Goal: Task Accomplishment & Management: Use online tool/utility

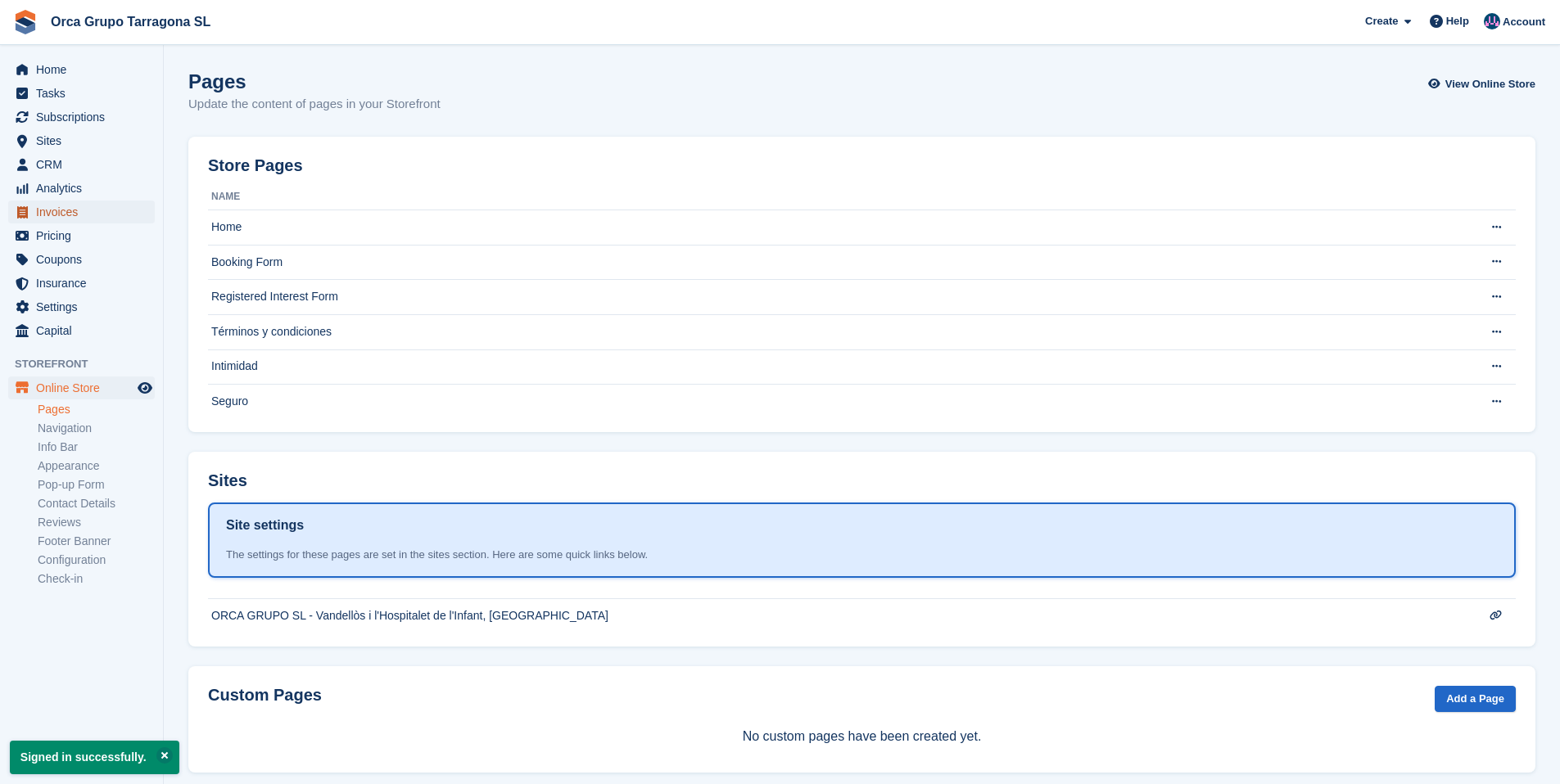
click at [68, 209] on span "Invoices" at bounding box center [84, 212] width 98 height 23
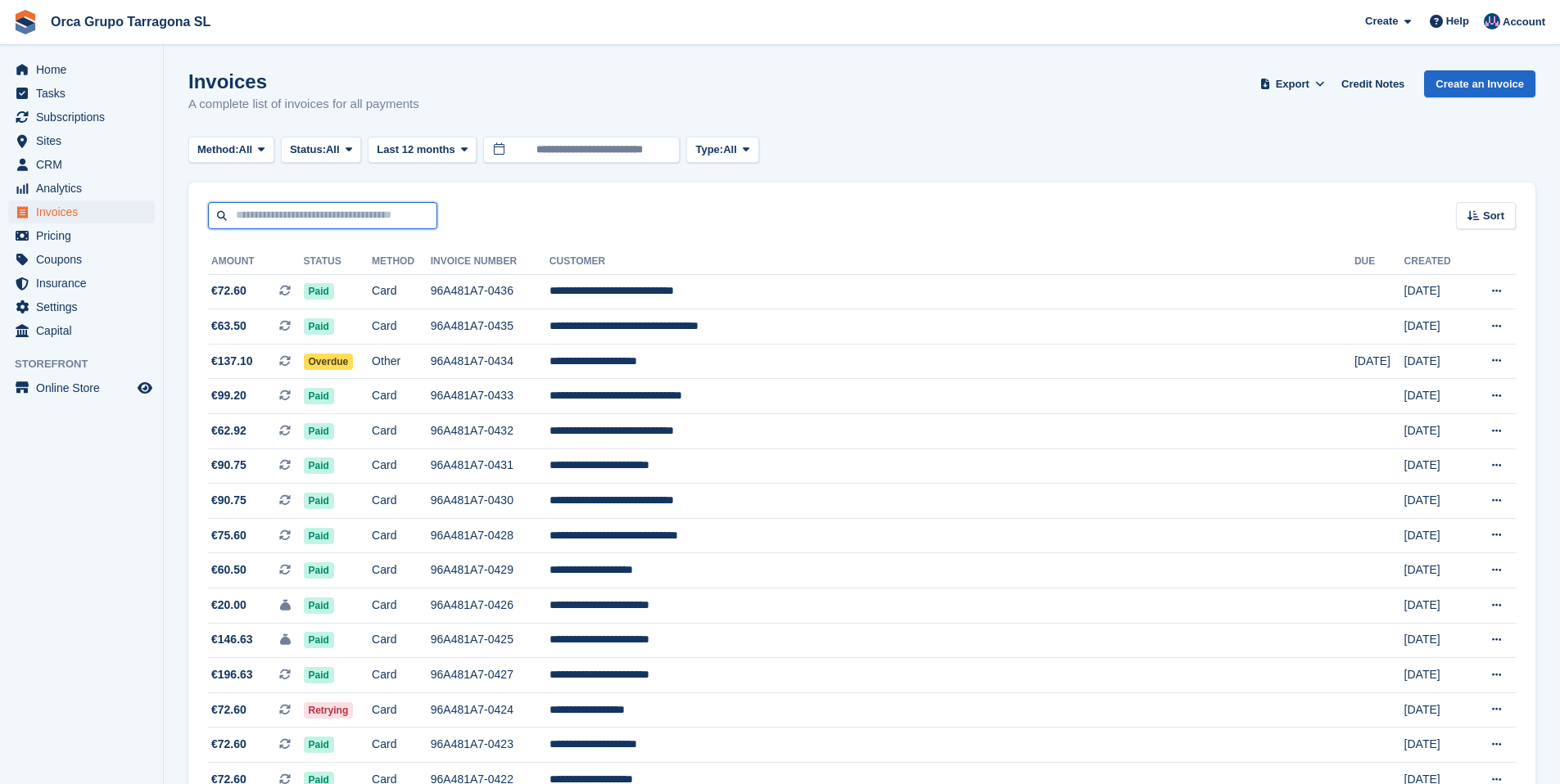
click at [329, 215] on input "text" at bounding box center [322, 215] width 229 height 27
type input "*****"
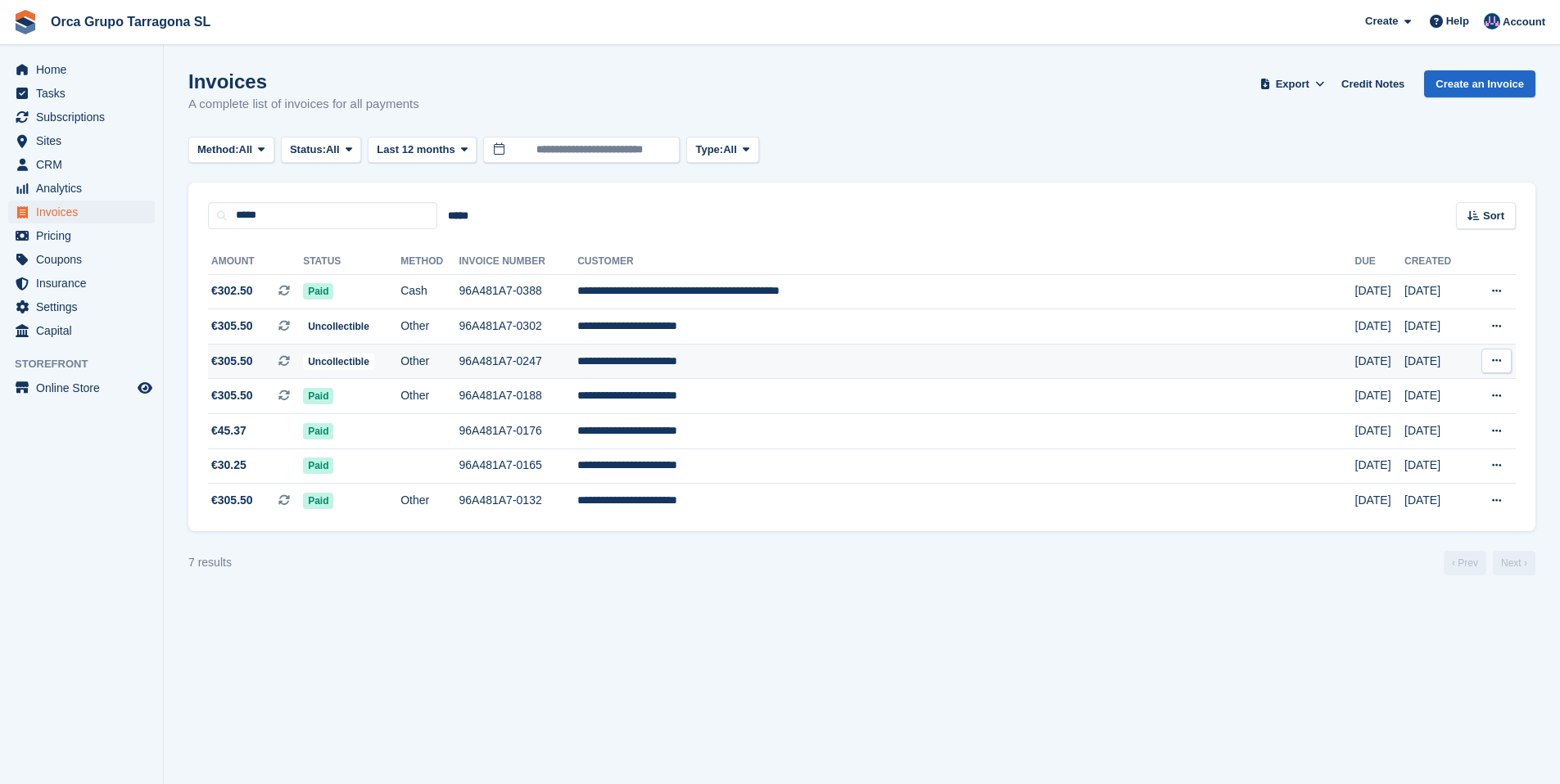
click at [823, 357] on td "**********" at bounding box center [966, 361] width 777 height 35
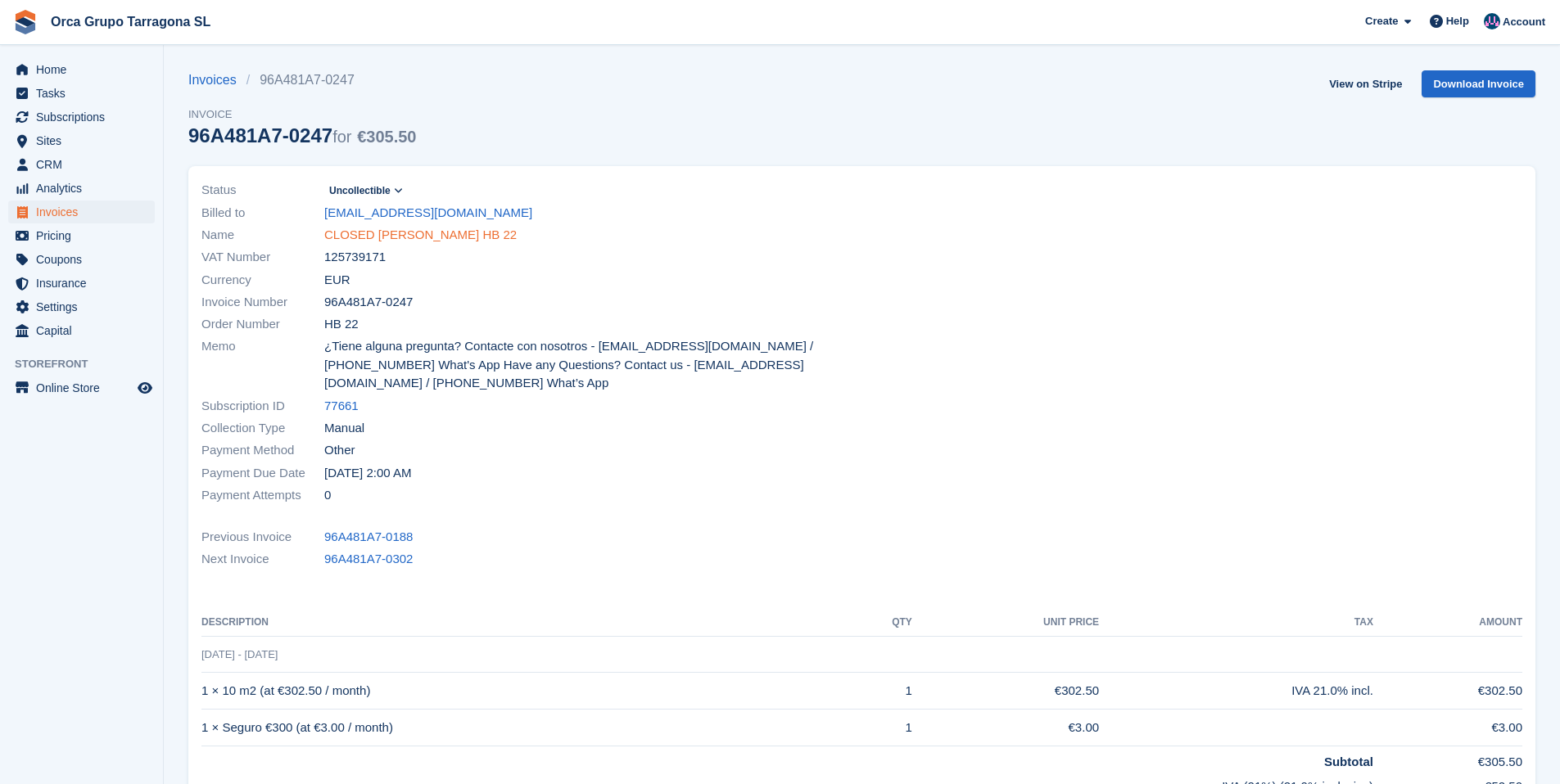
click at [380, 238] on link "CLOSED [PERSON_NAME] HB 22" at bounding box center [421, 235] width 192 height 19
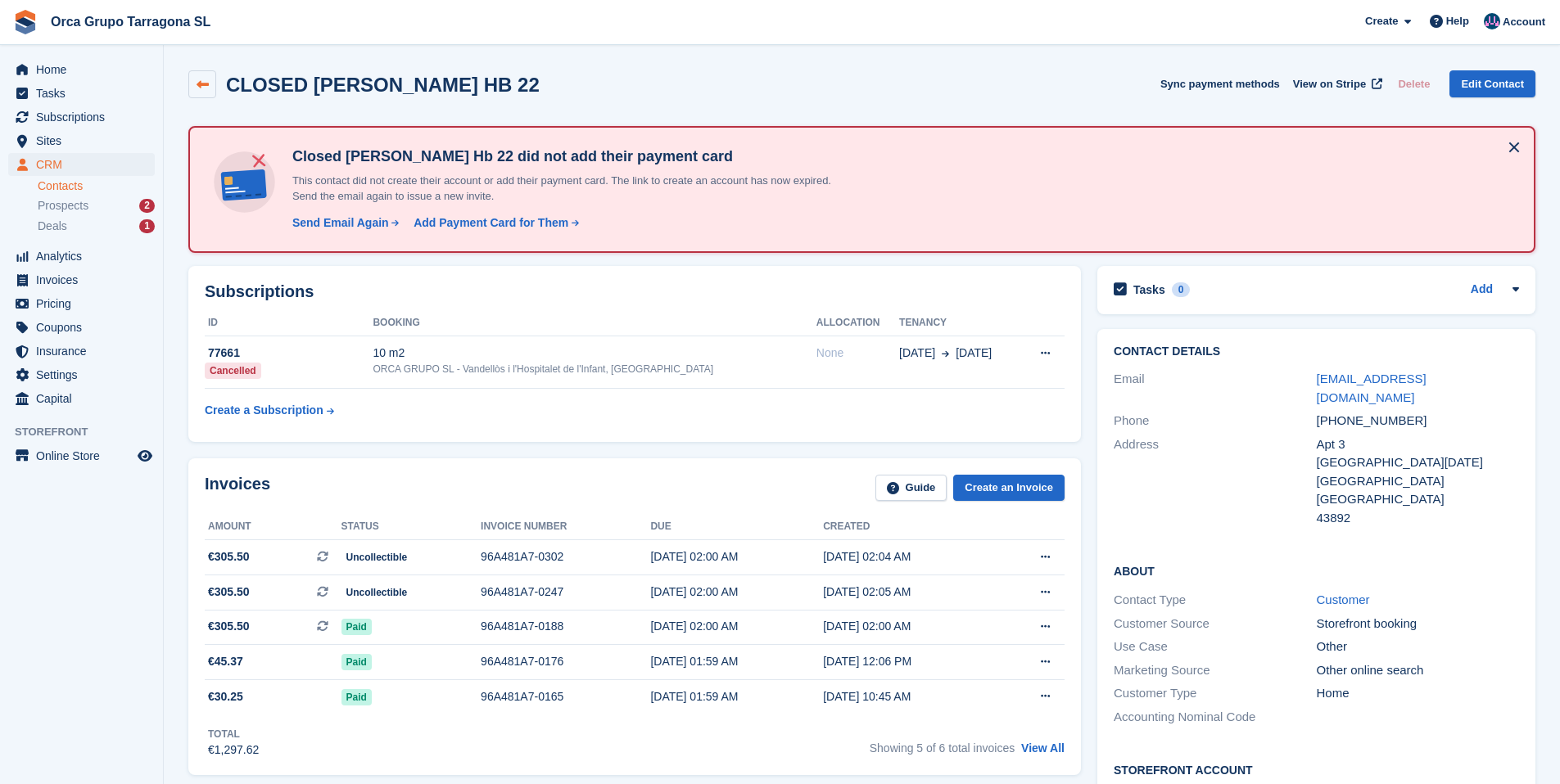
click at [205, 83] on icon at bounding box center [203, 84] width 12 height 12
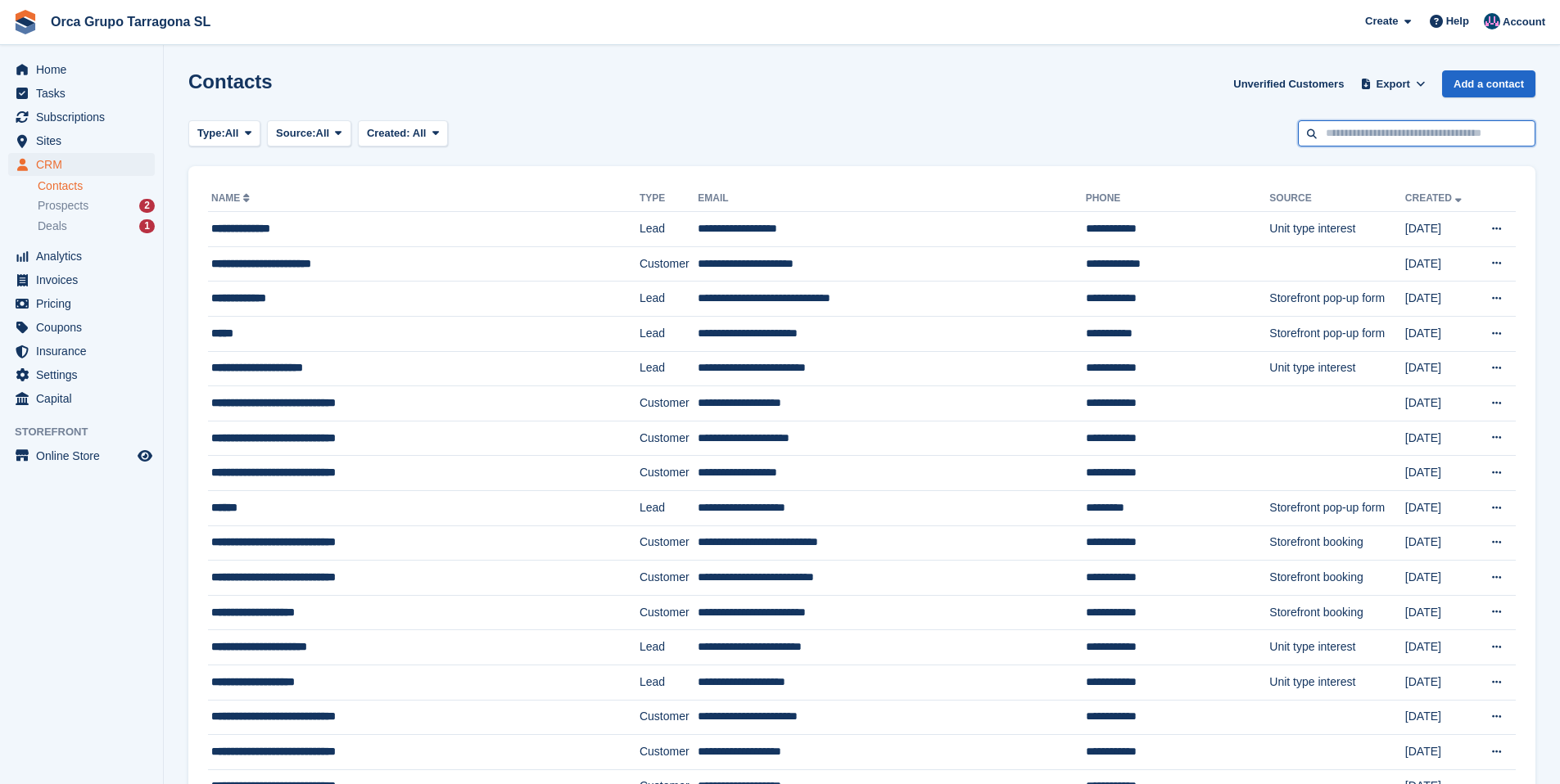
click at [1415, 130] on input "text" at bounding box center [1416, 134] width 238 height 27
type input "*****"
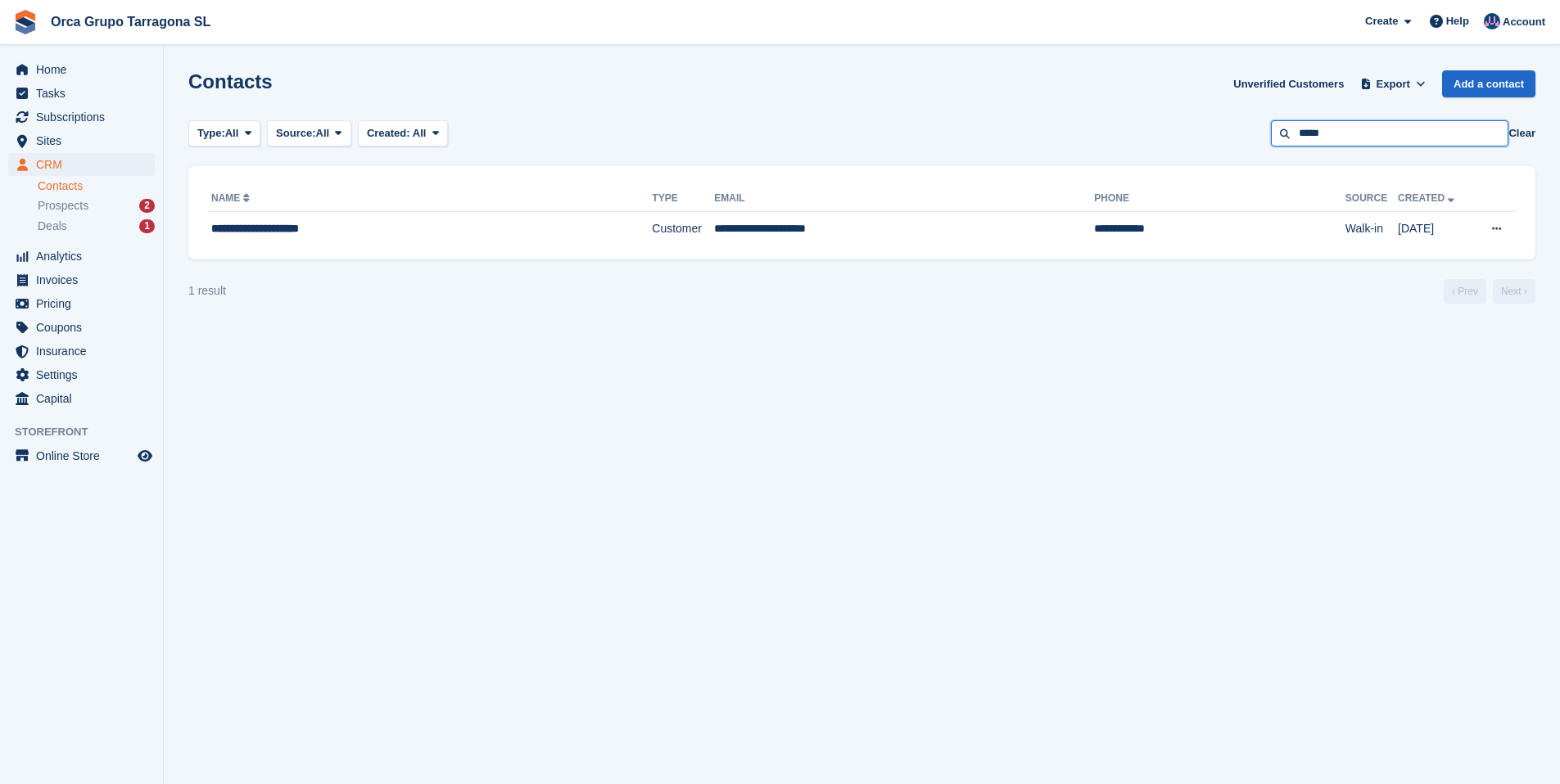
click at [1332, 134] on input "*****" at bounding box center [1389, 134] width 238 height 27
drag, startPoint x: 1335, startPoint y: 132, endPoint x: 1292, endPoint y: 138, distance: 43.4
click at [1292, 138] on input "*****" at bounding box center [1389, 134] width 238 height 27
type input "*"
type input "****"
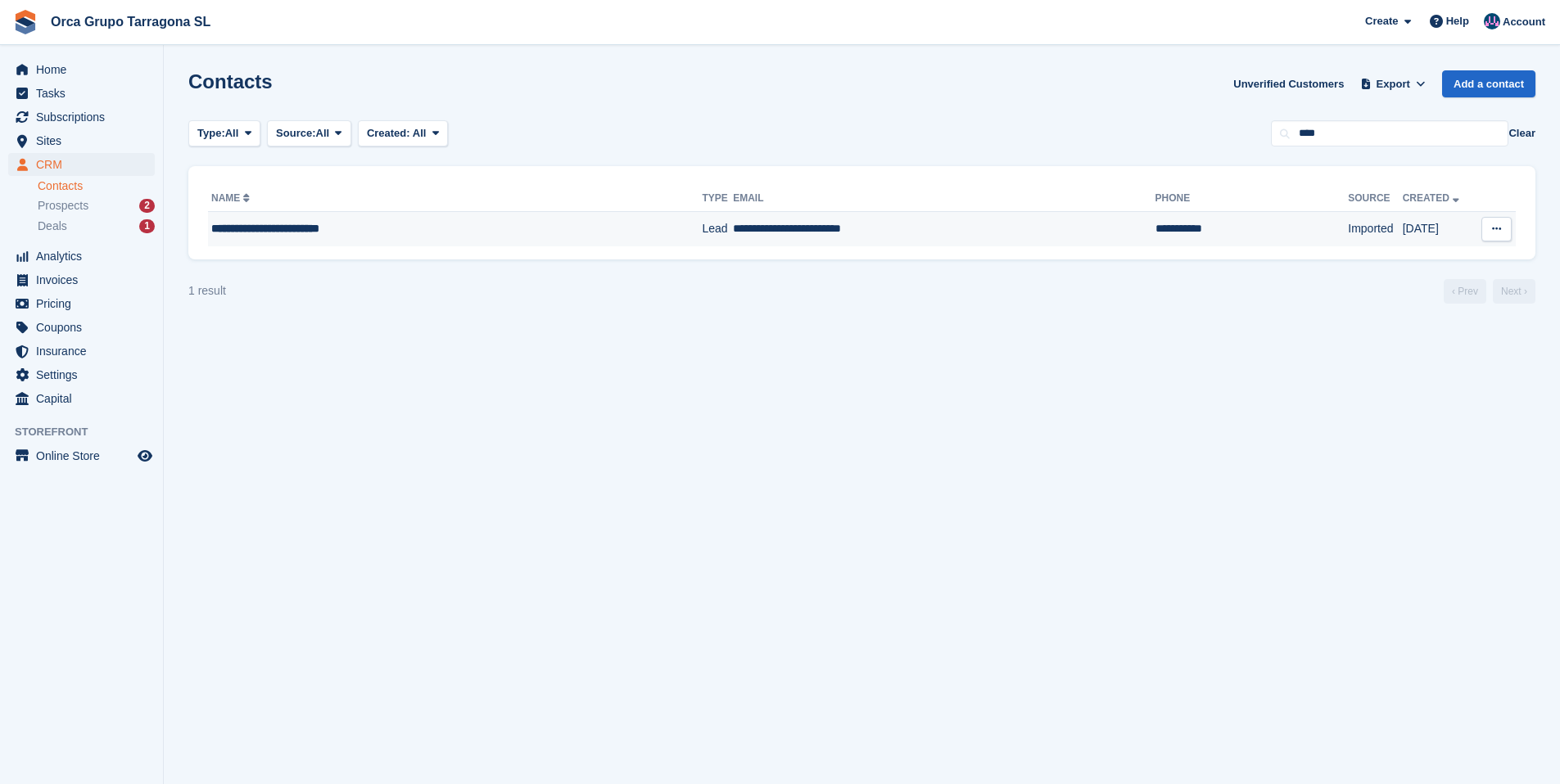
click at [767, 231] on td "**********" at bounding box center [943, 229] width 422 height 34
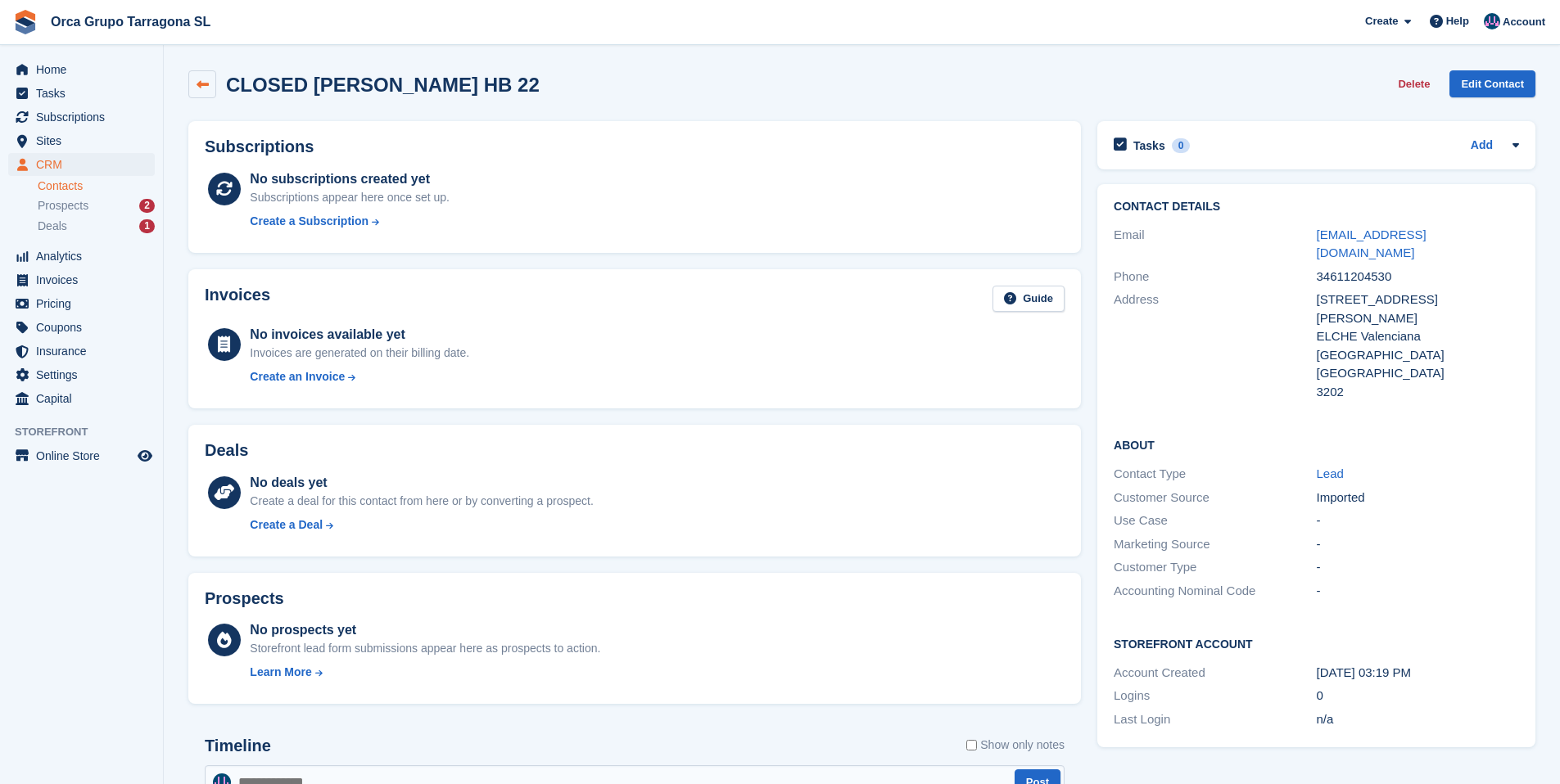
click at [200, 94] on link at bounding box center [202, 84] width 28 height 28
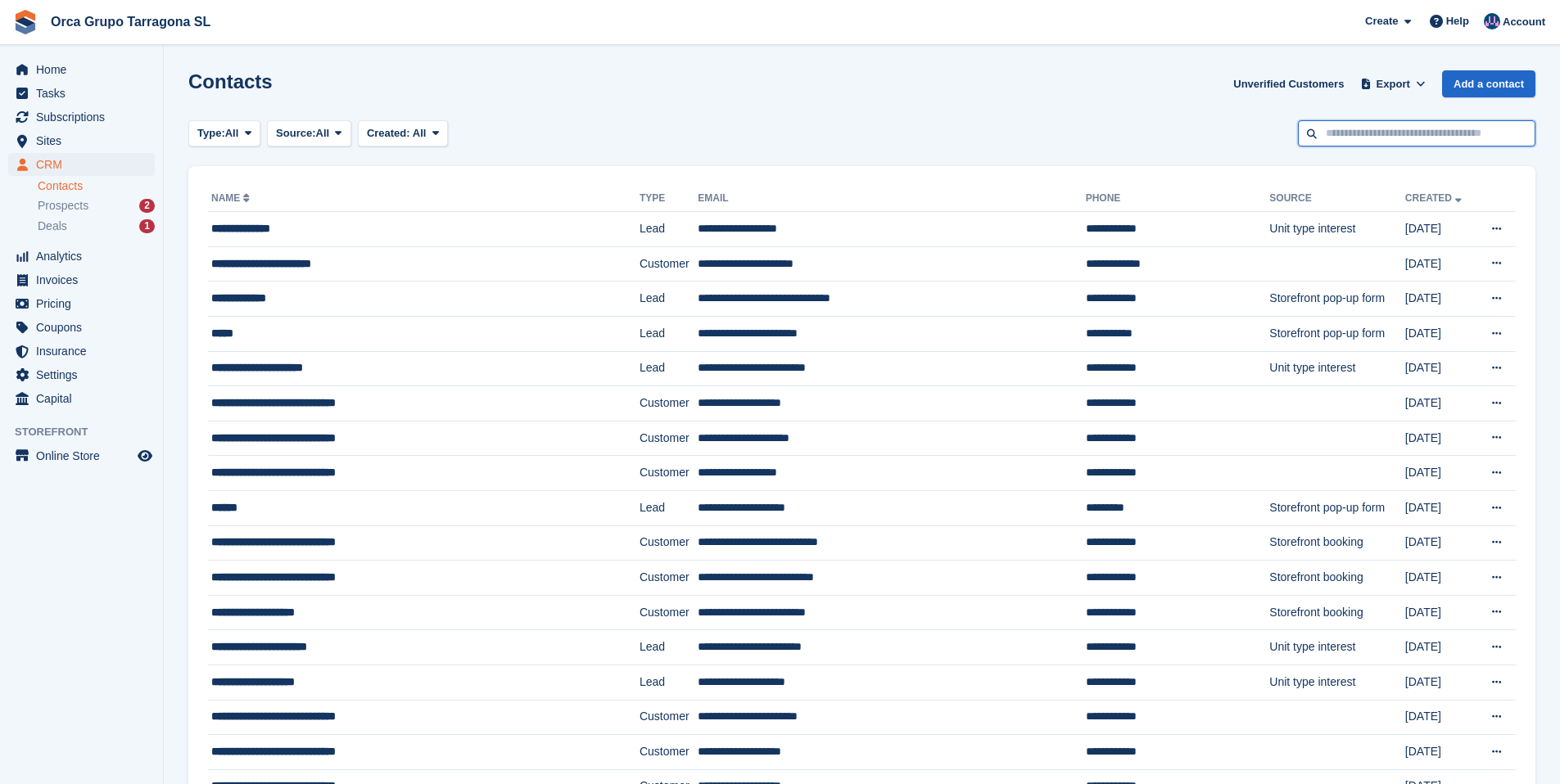
click at [1350, 137] on input "text" at bounding box center [1416, 134] width 238 height 27
type input "****"
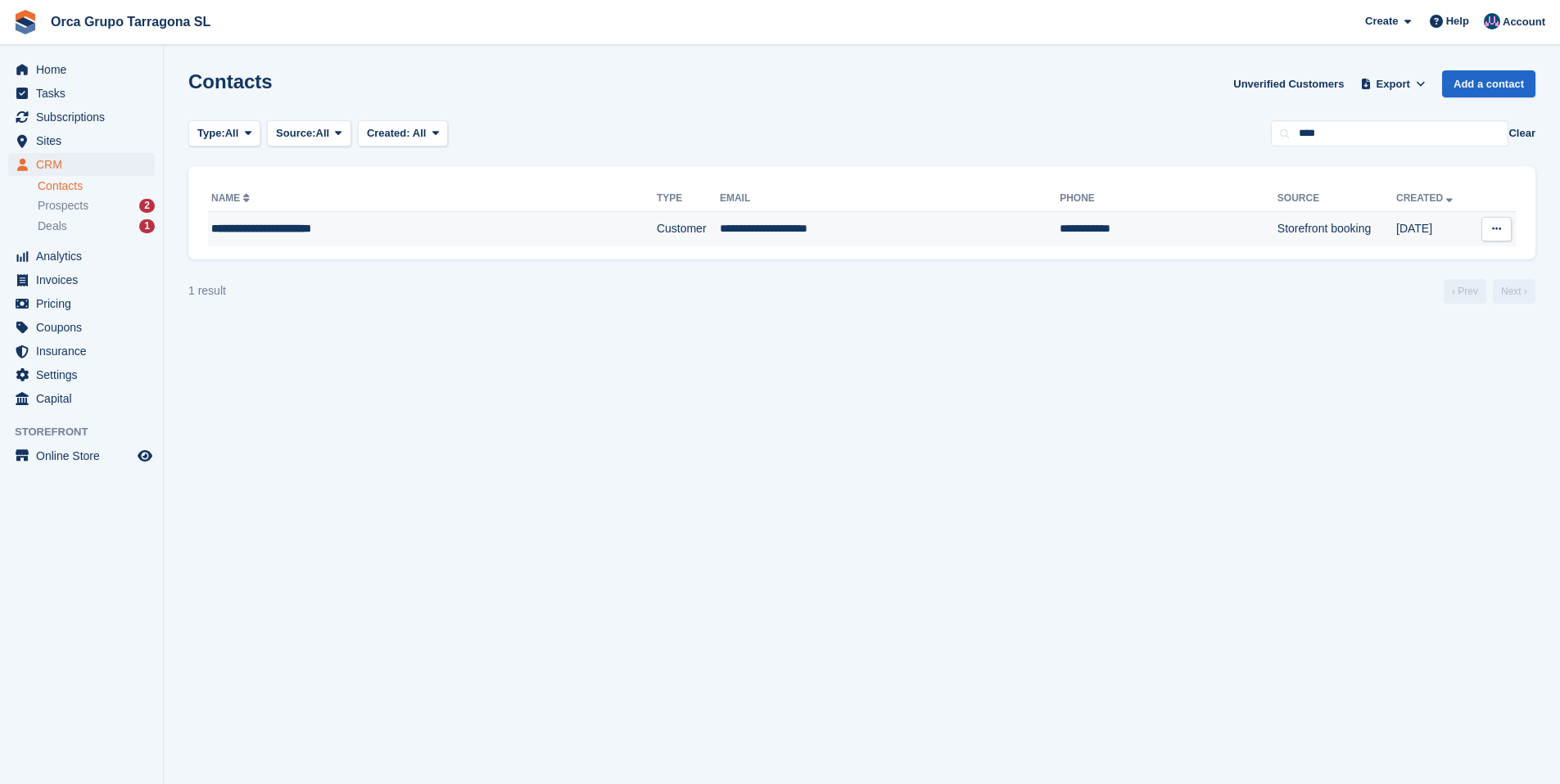
click at [794, 232] on td "**********" at bounding box center [889, 229] width 340 height 34
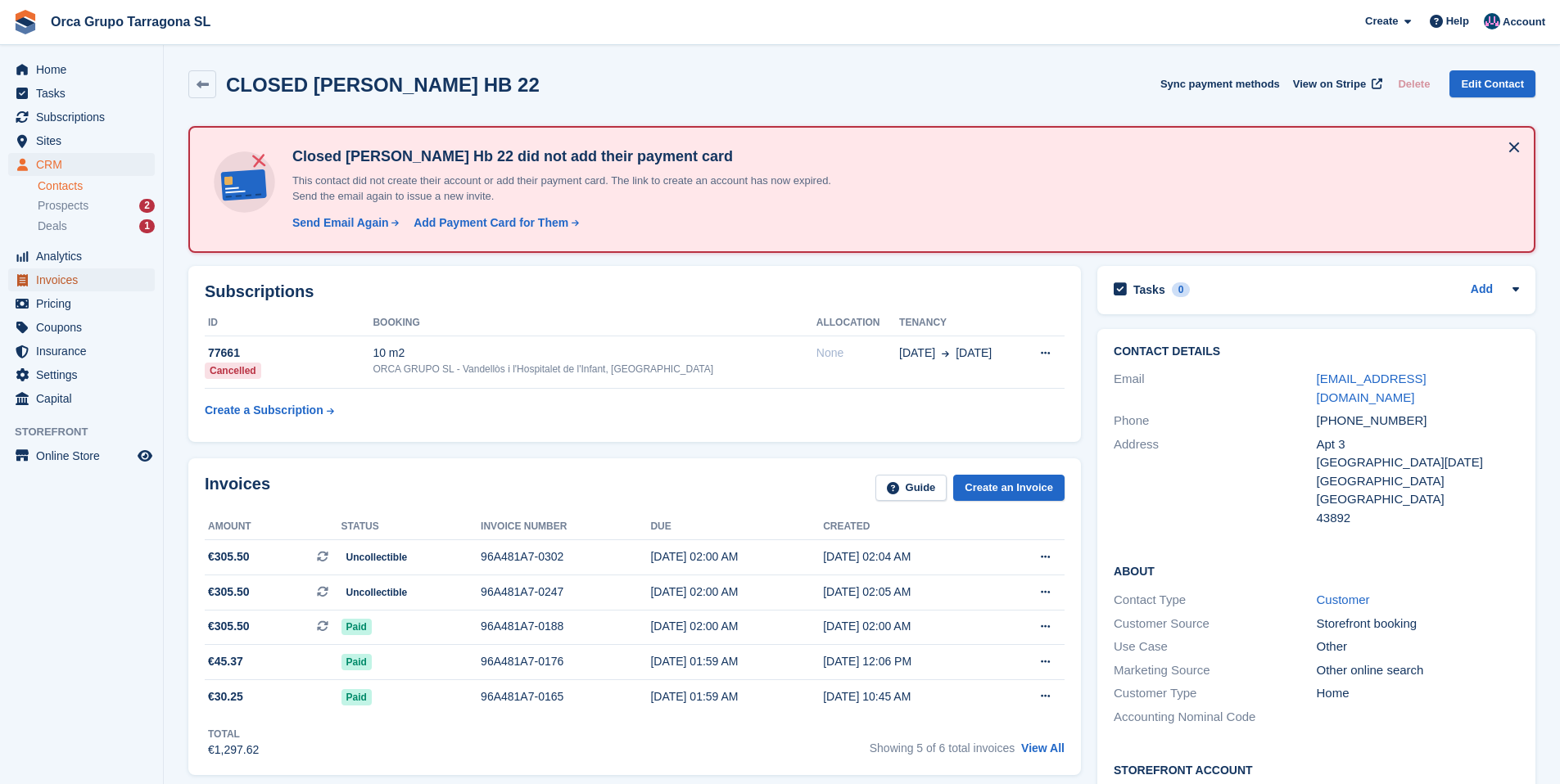
click at [60, 278] on span "Invoices" at bounding box center [84, 279] width 98 height 23
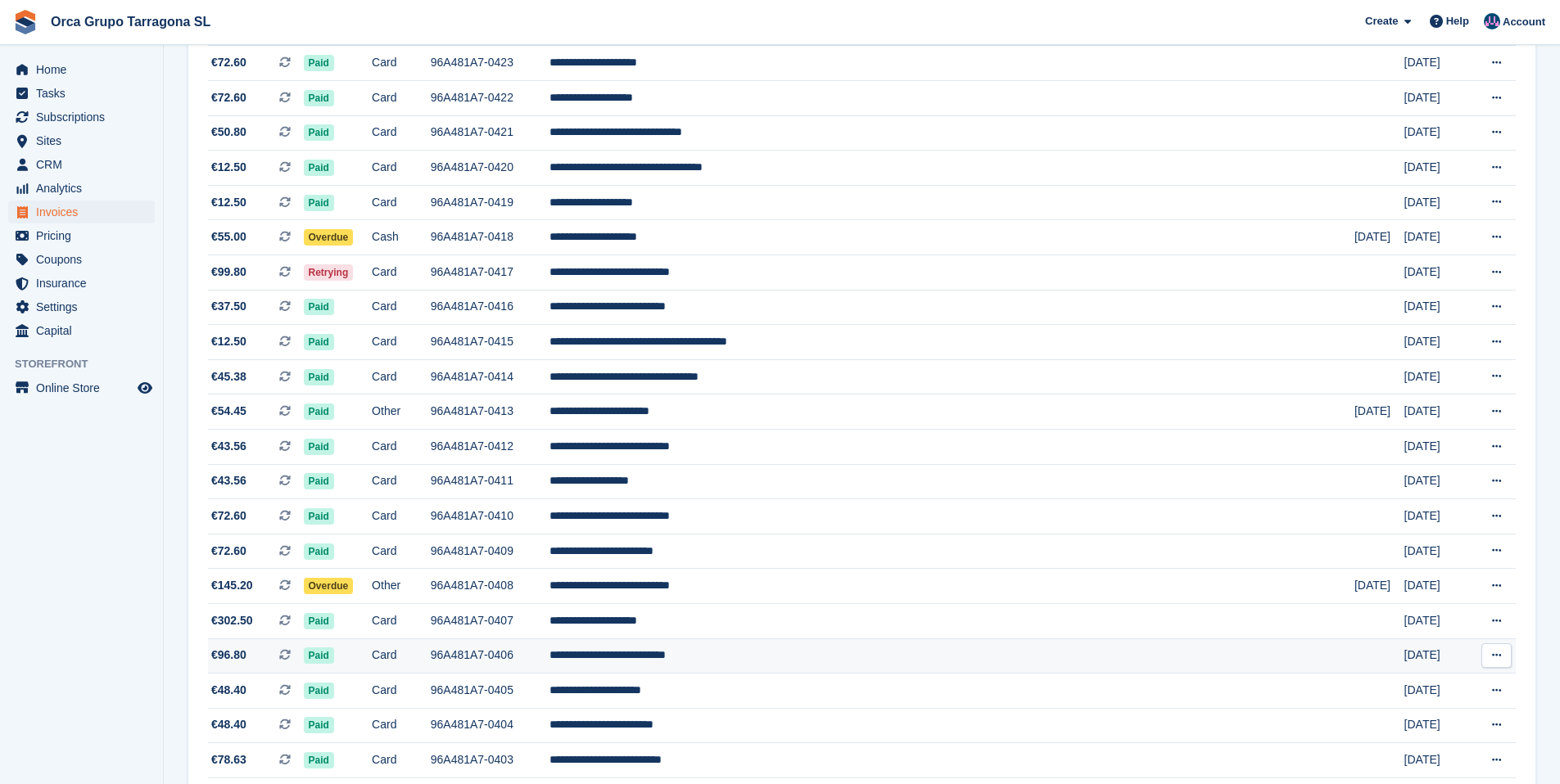
scroll to position [683, 0]
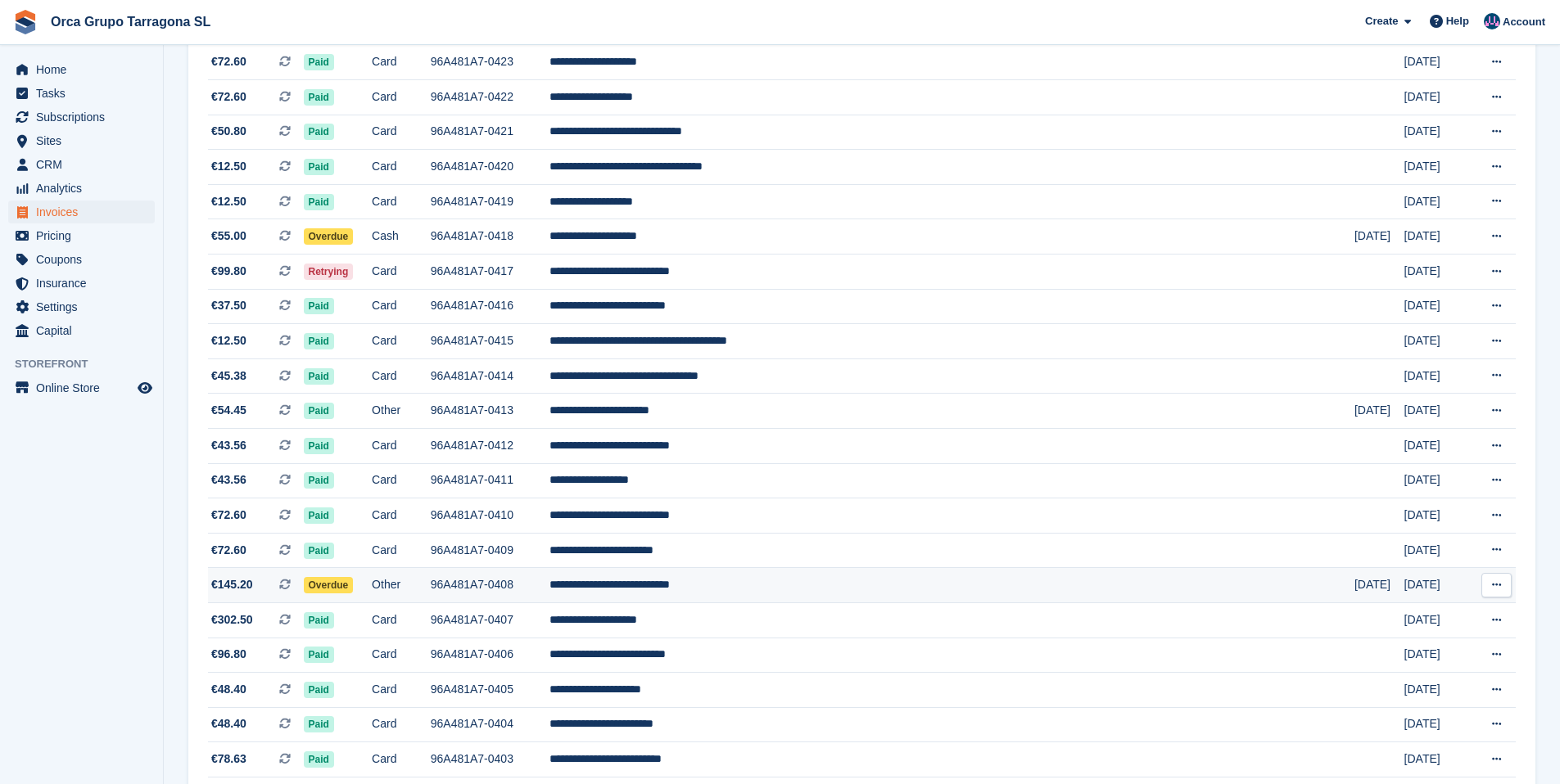
click at [809, 602] on td "**********" at bounding box center [951, 585] width 805 height 35
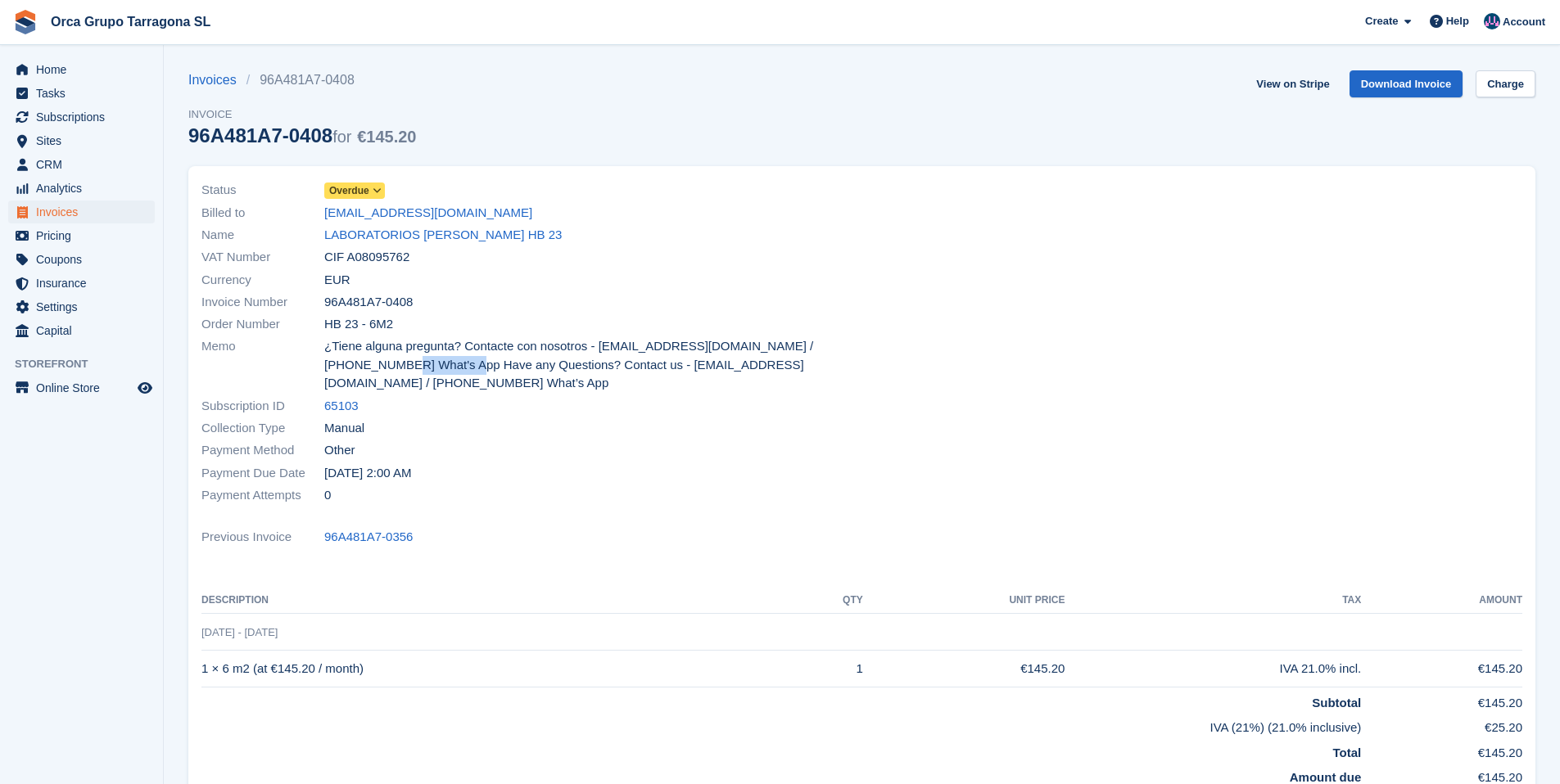
drag, startPoint x: 827, startPoint y: 348, endPoint x: 747, endPoint y: 352, distance: 80.1
click at [747, 352] on span "¿Tiene alguna pregunta? Contacte con nosotros - info@orcagrupo.es / +34 604 216…" at bounding box center [588, 364] width 528 height 55
copy span "604 216 524"
click at [431, 231] on link "LABORATORIOS [PERSON_NAME] HB 23" at bounding box center [443, 235] width 238 height 19
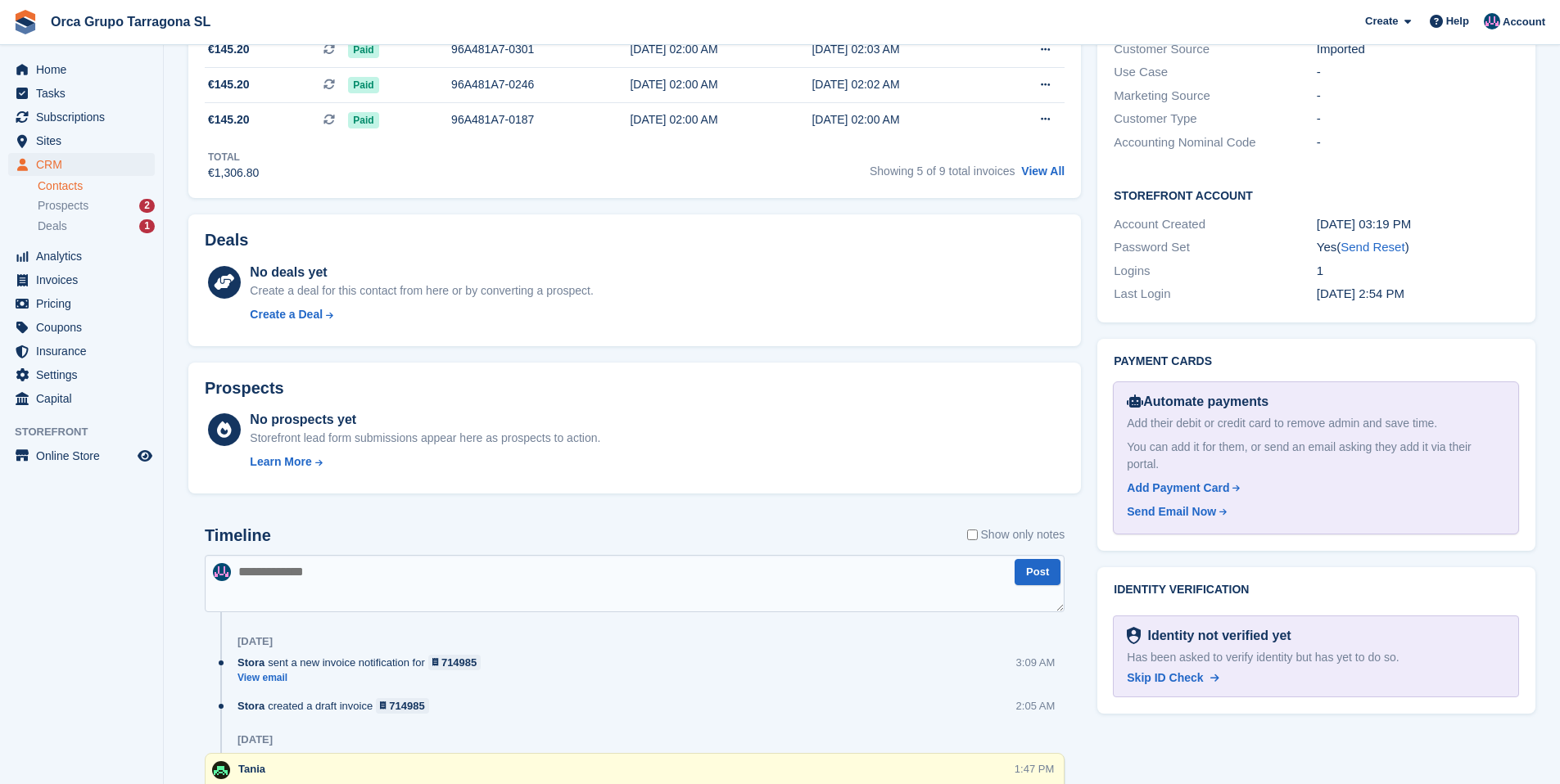
scroll to position [604, 0]
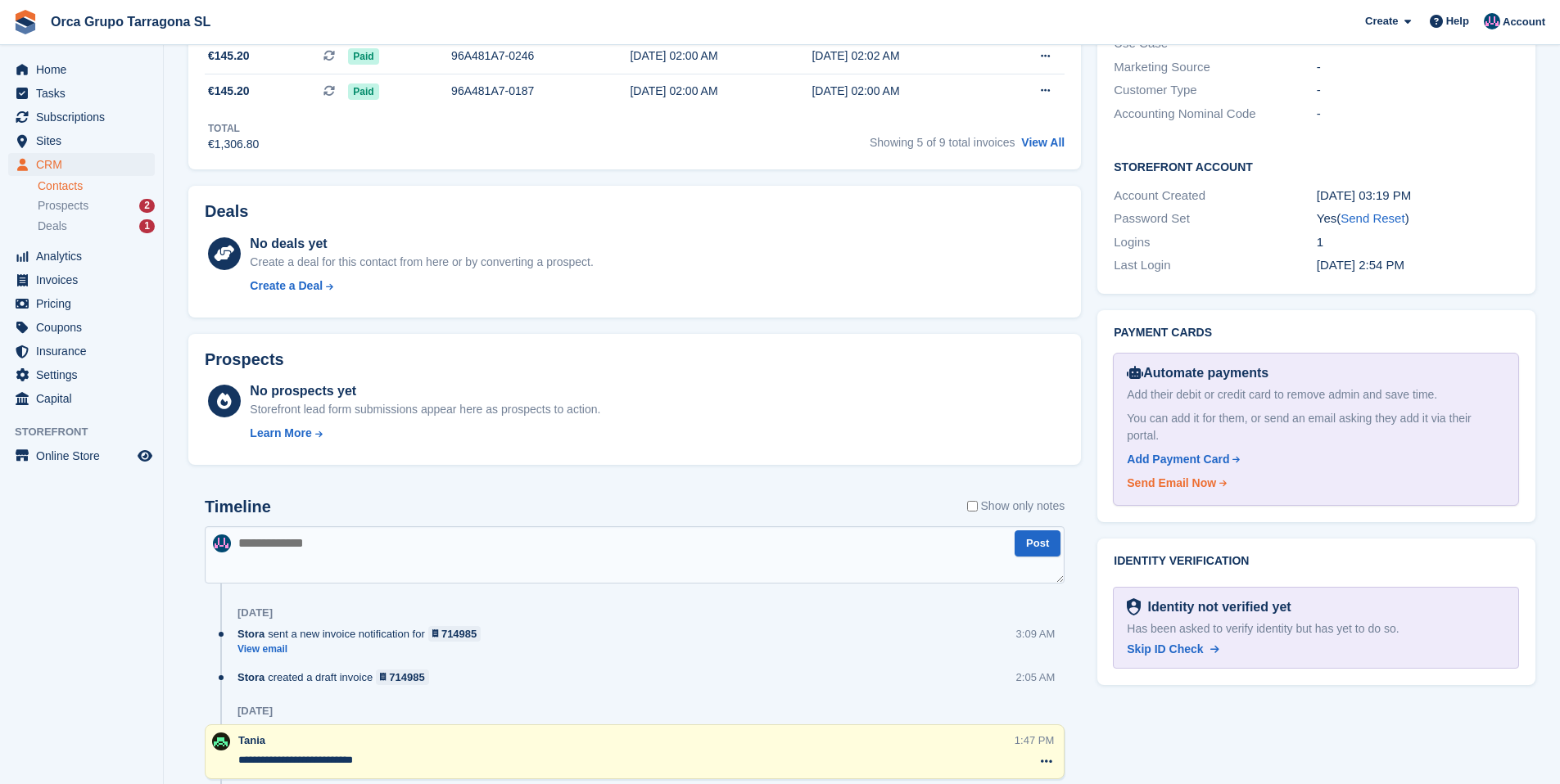
click at [1158, 475] on div "Send Email Now" at bounding box center [1171, 484] width 89 height 17
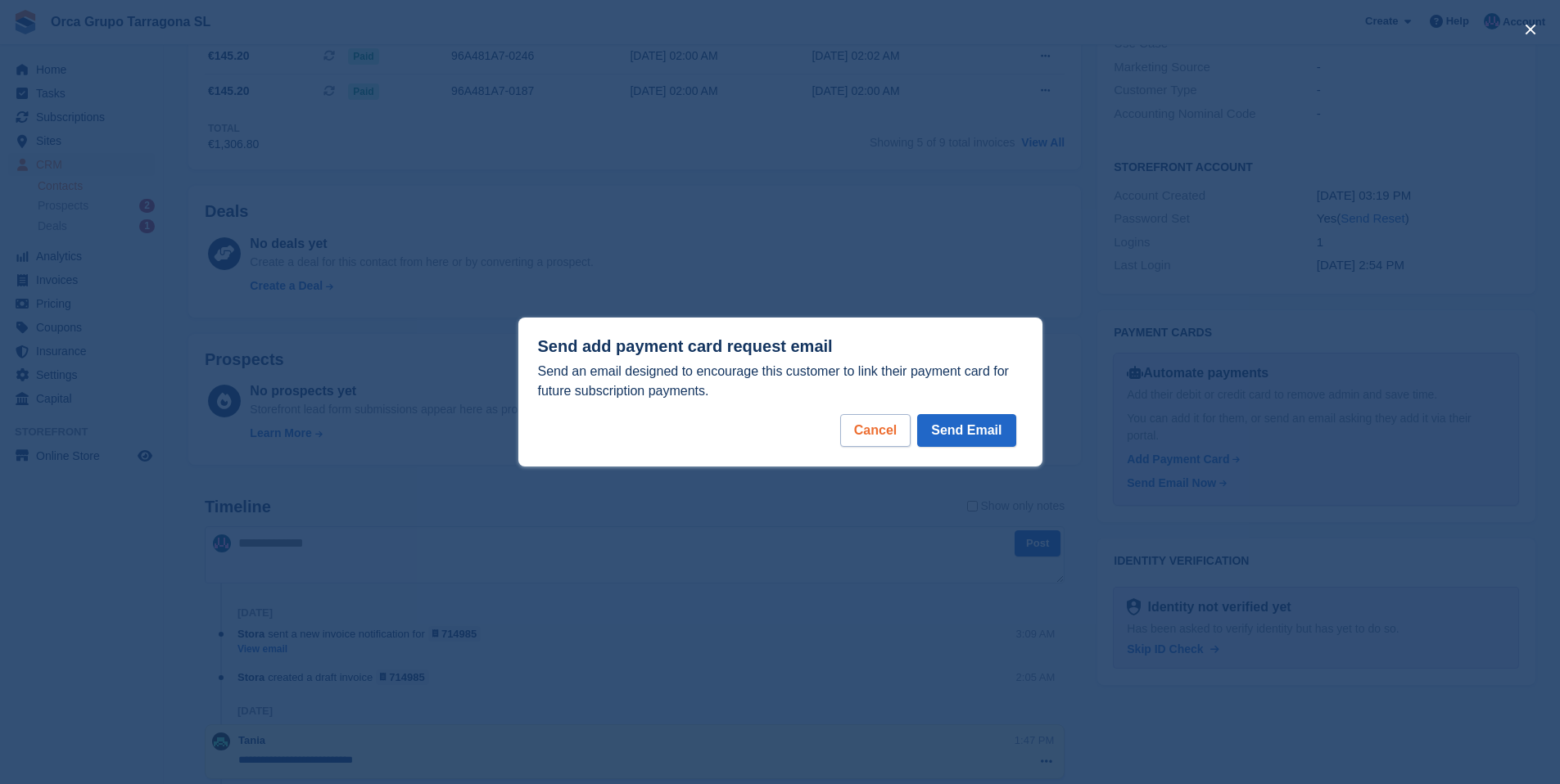
click at [858, 428] on div "Cancel" at bounding box center [875, 431] width 71 height 32
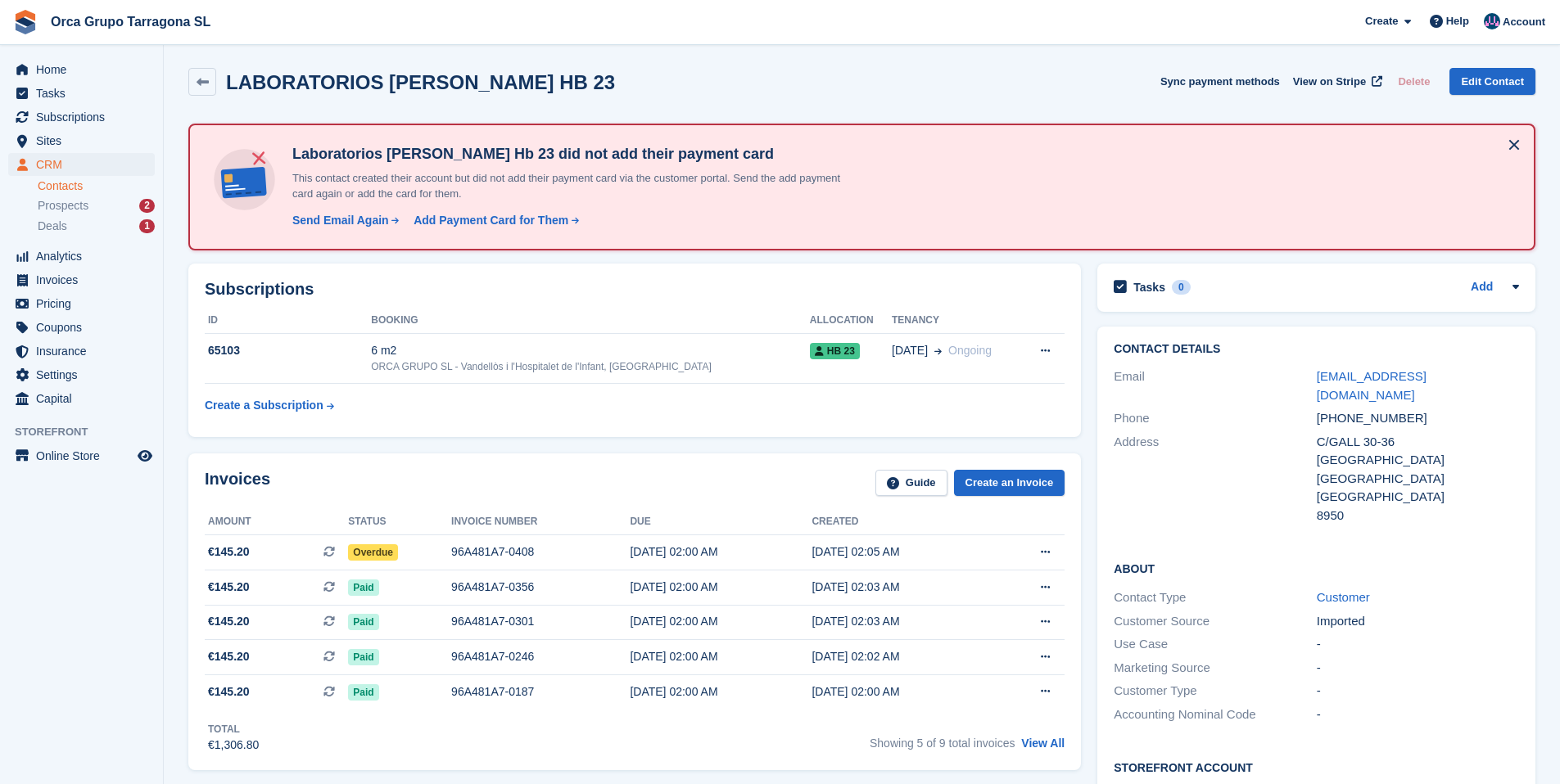
scroll to position [0, 0]
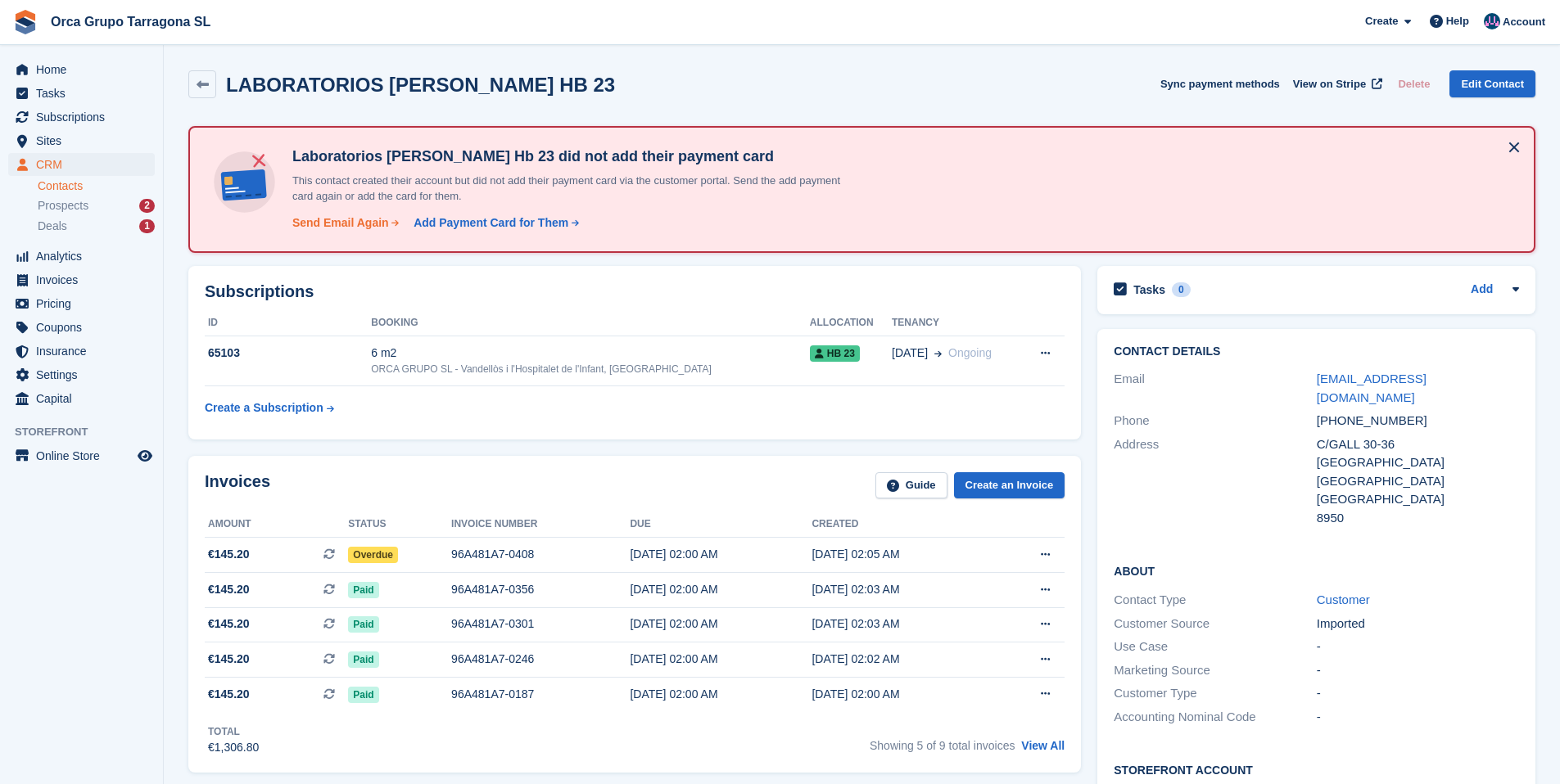
click at [339, 226] on div "Send Email Again" at bounding box center [340, 223] width 96 height 17
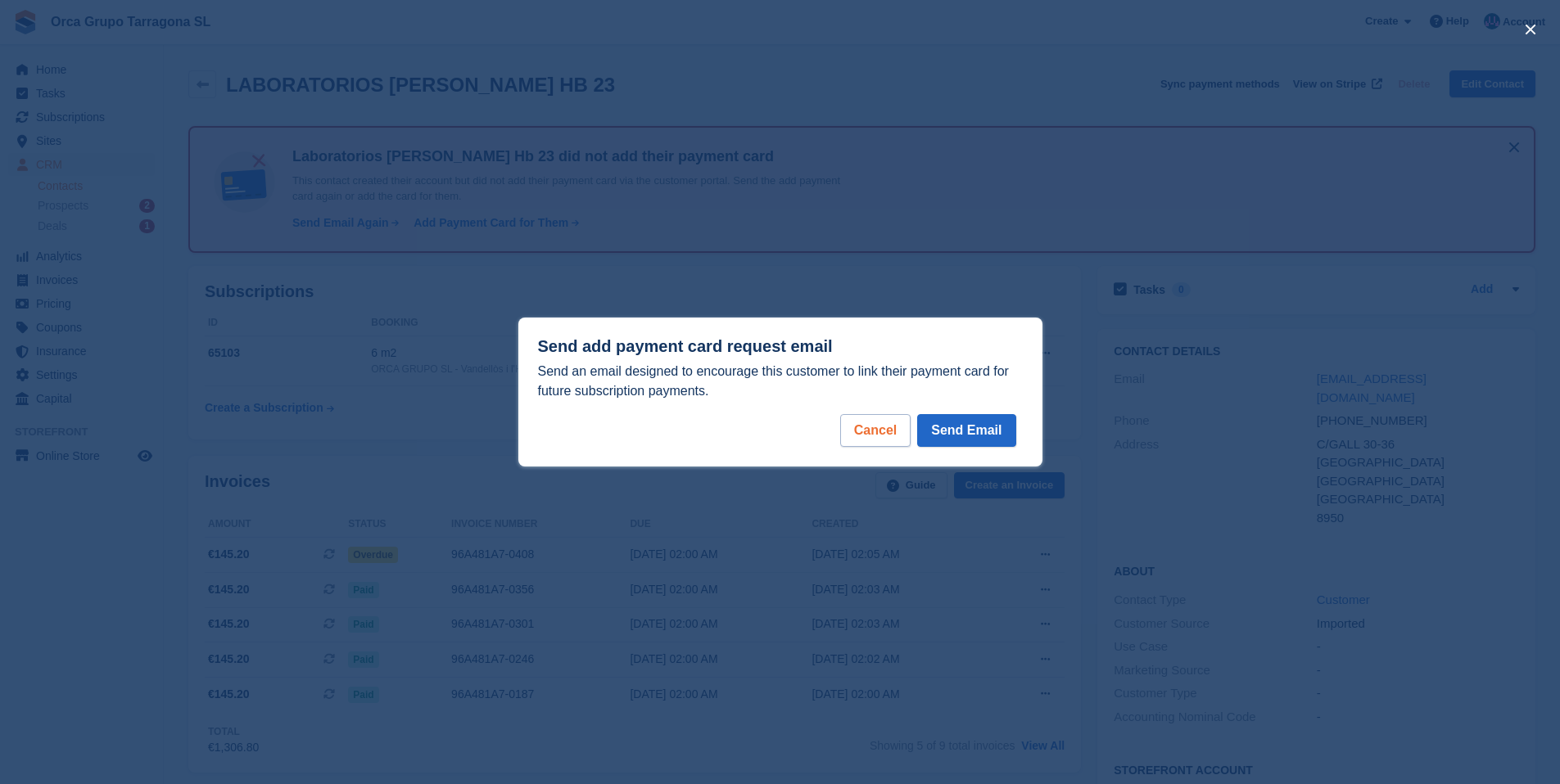
click at [861, 432] on div "Cancel" at bounding box center [875, 431] width 71 height 32
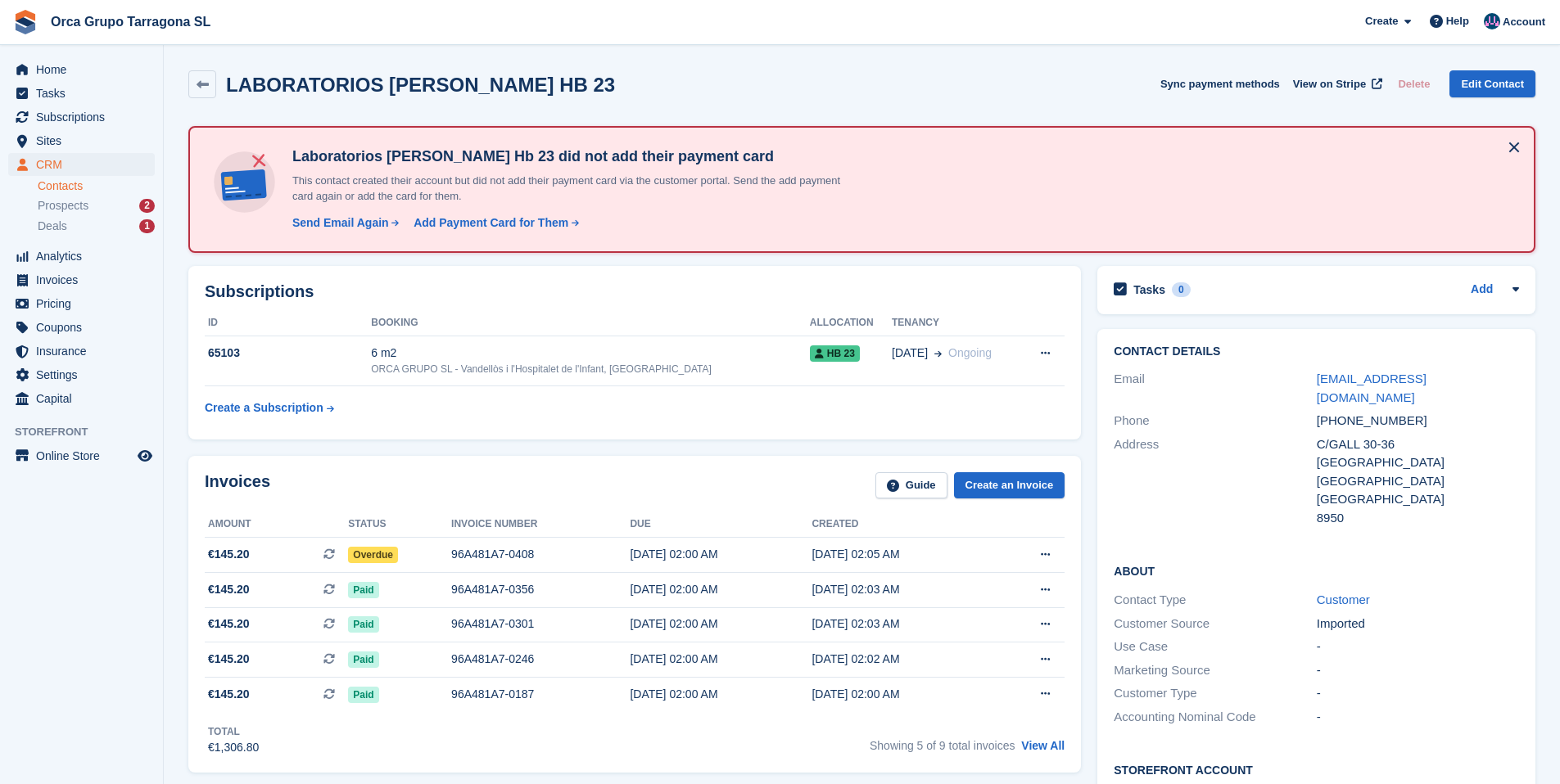
click at [407, 75] on h2 "LABORATORIOS [PERSON_NAME] HB 23" at bounding box center [420, 85] width 389 height 22
drag, startPoint x: 1395, startPoint y: 375, endPoint x: 1304, endPoint y: 375, distance: 91.0
click at [1304, 375] on div "Email cp@svt.com" at bounding box center [1316, 388] width 405 height 42
copy div "[EMAIL_ADDRESS][DOMAIN_NAME]"
drag, startPoint x: 559, startPoint y: 89, endPoint x: 223, endPoint y: 76, distance: 336.3
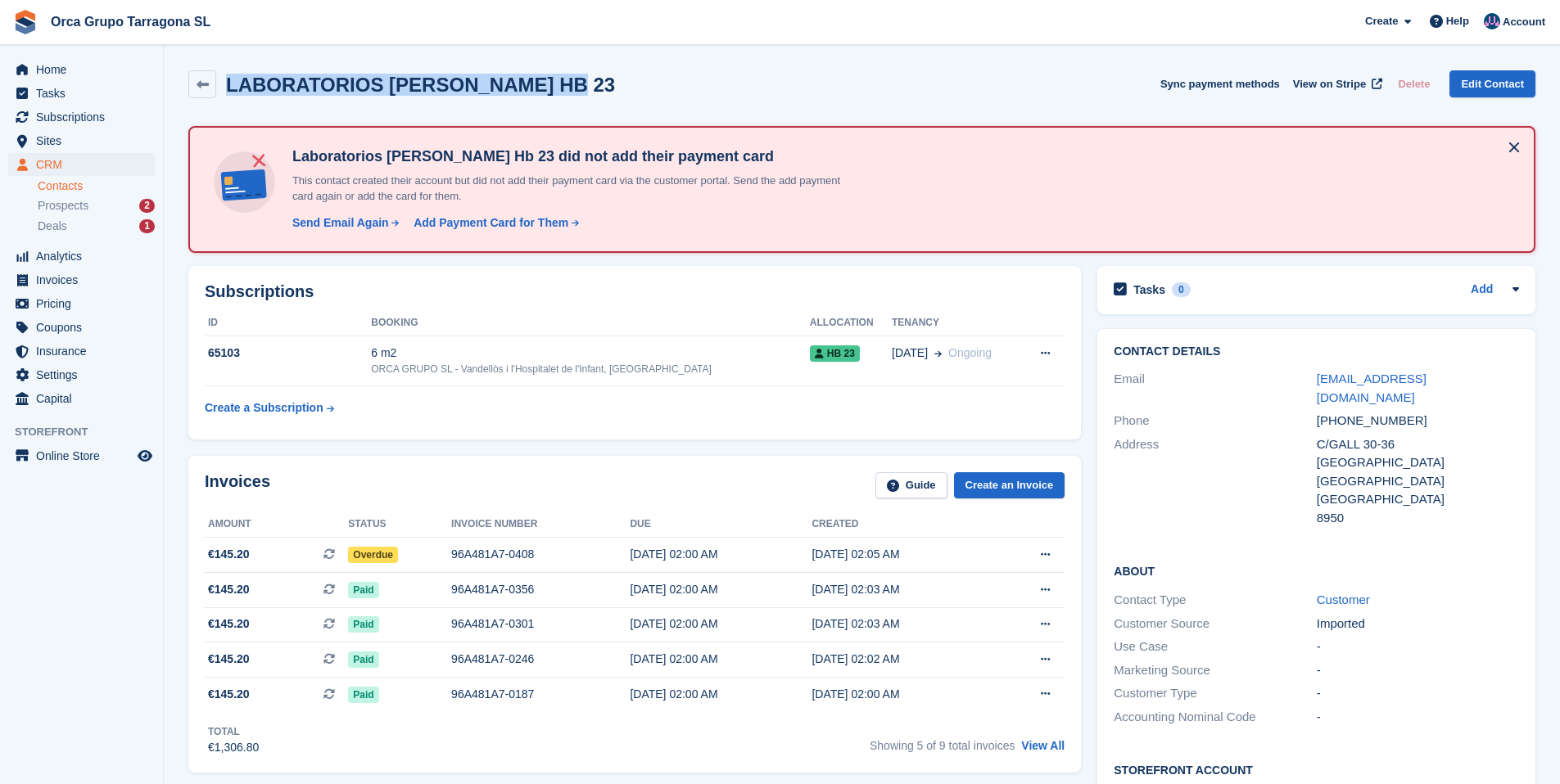
click at [223, 76] on div "LABORATORIOS SALVAT S.A HB 23 Sync payment methods View on Stripe Delete Edit C…" at bounding box center [862, 84] width 1347 height 28
copy h2 "LABORATORIOS [PERSON_NAME] HB 23"
click at [479, 557] on div "96A481A7-0408" at bounding box center [541, 554] width 179 height 17
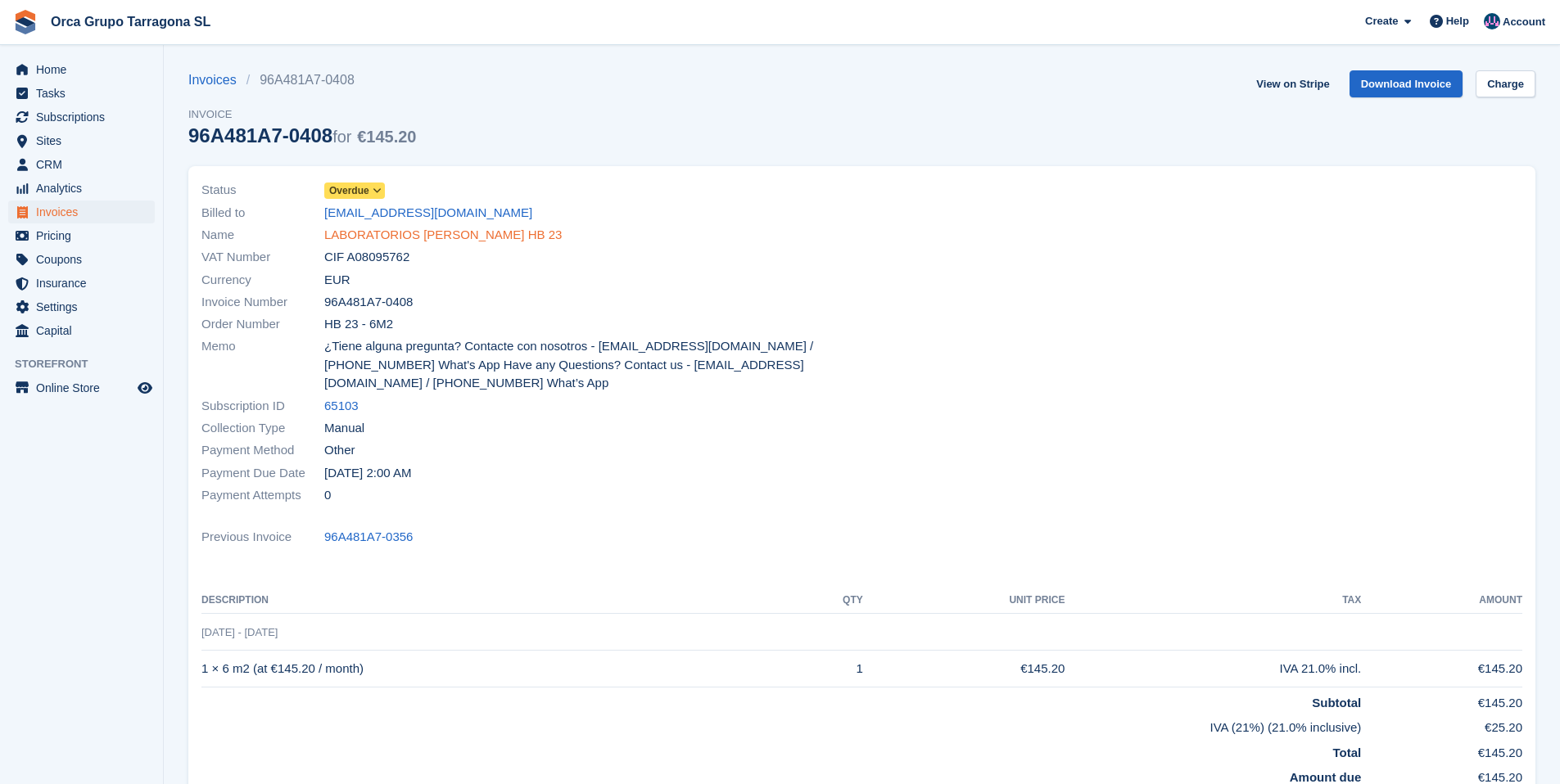
click at [389, 237] on link "LABORATORIOS [PERSON_NAME] HB 23" at bounding box center [443, 235] width 238 height 19
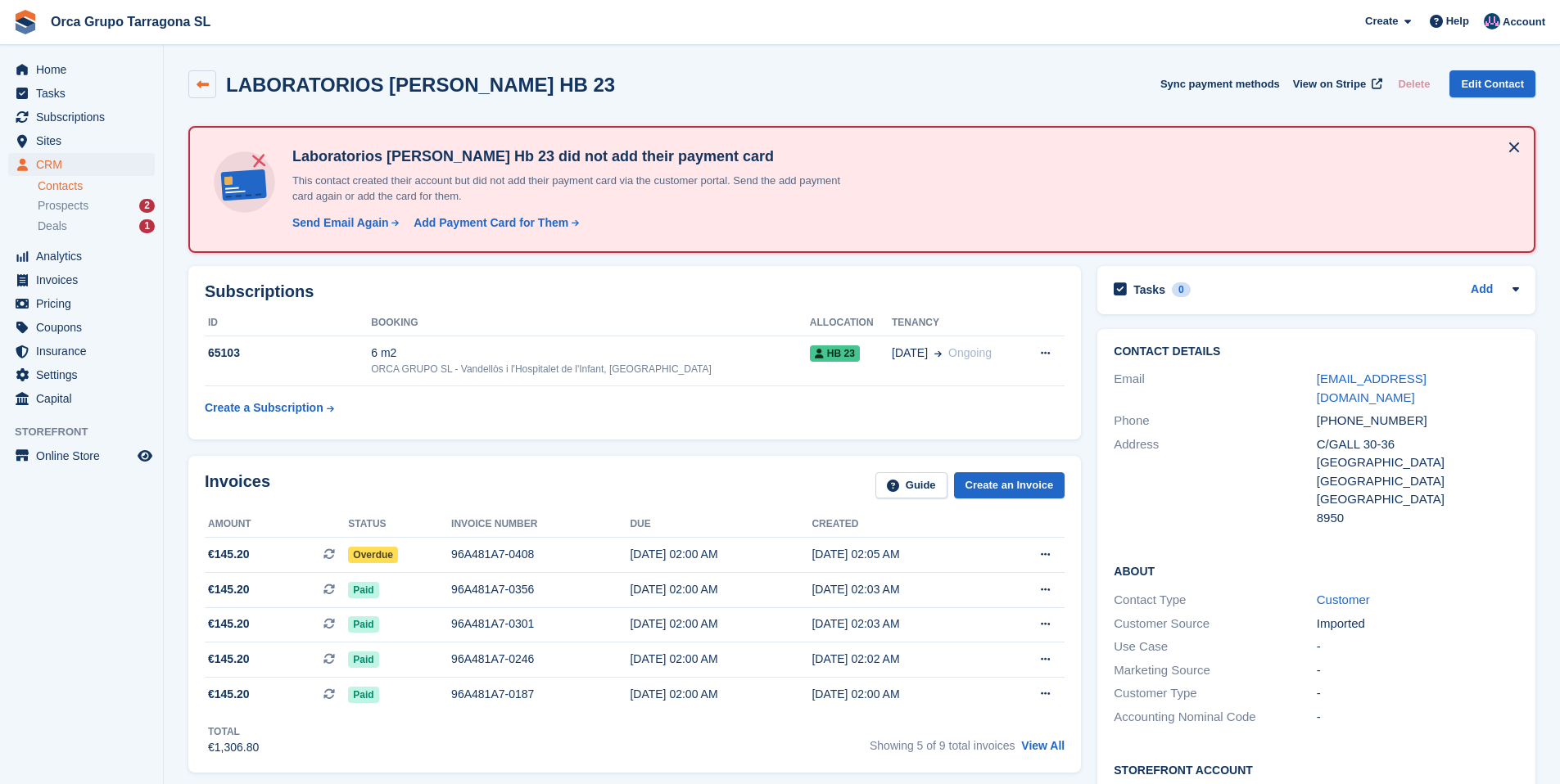
click at [197, 89] on icon at bounding box center [203, 84] width 12 height 12
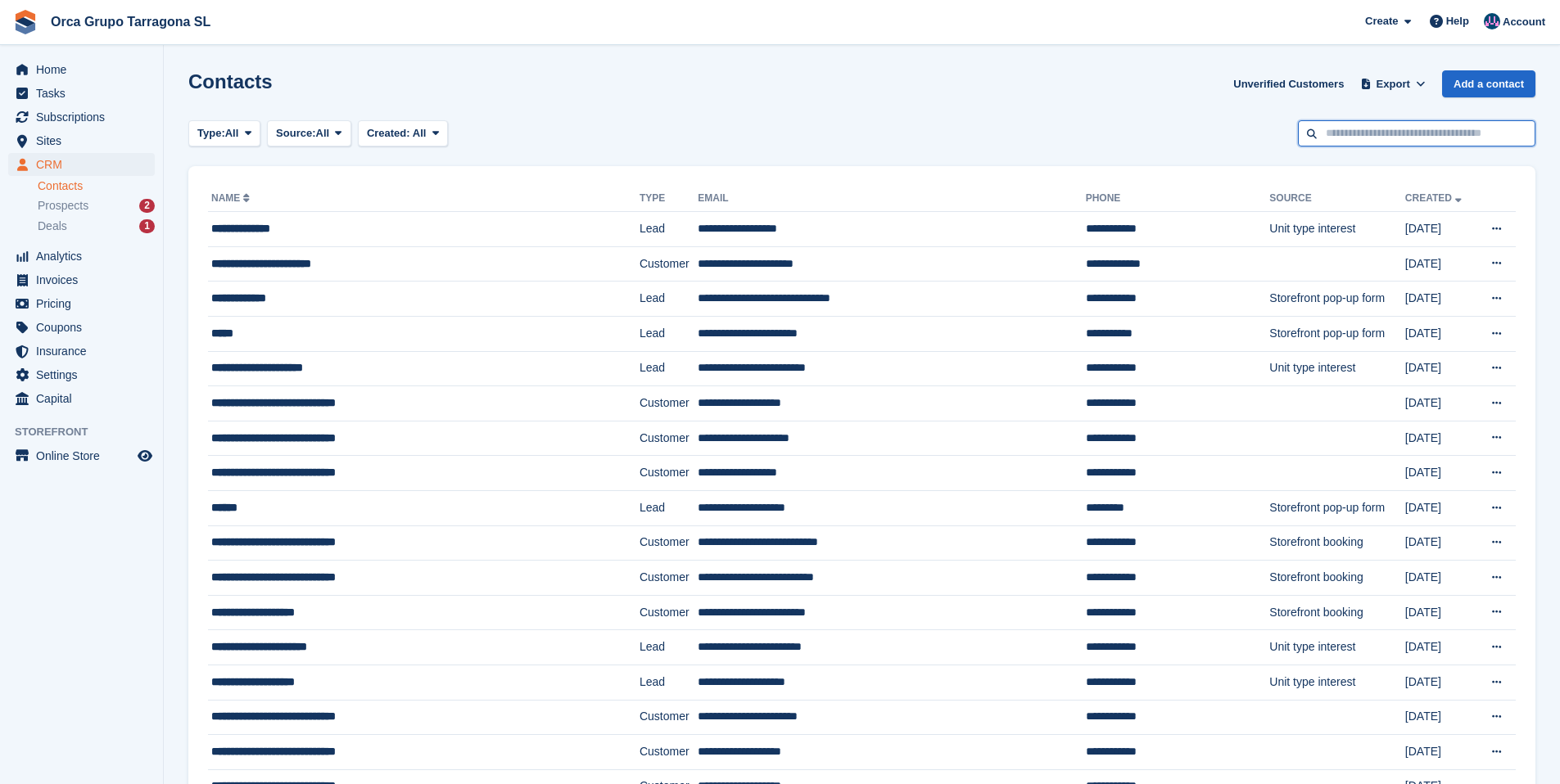
click at [1401, 129] on input "text" at bounding box center [1416, 134] width 238 height 27
type input "*****"
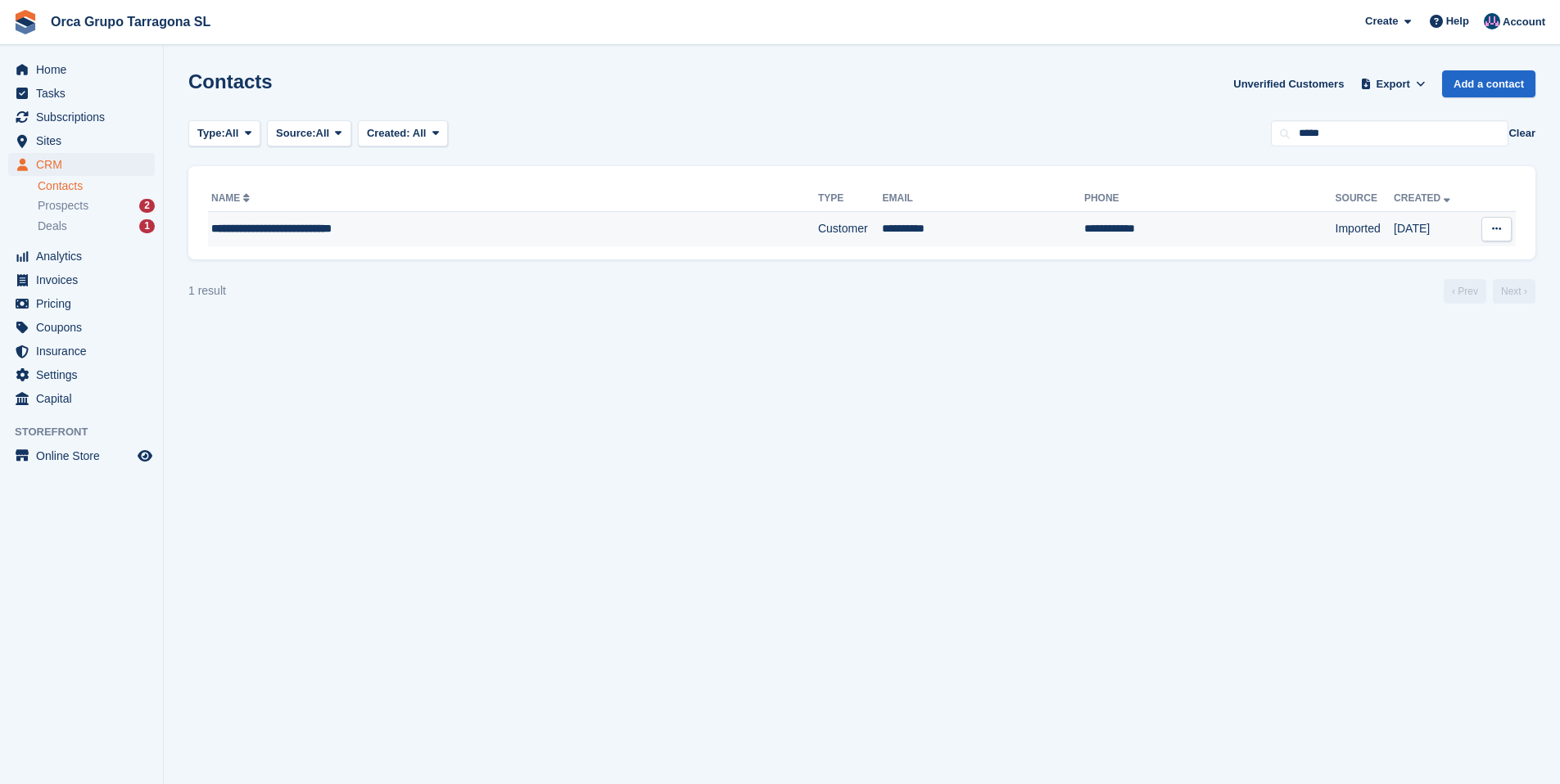
click at [399, 230] on div "**********" at bounding box center [444, 229] width 467 height 17
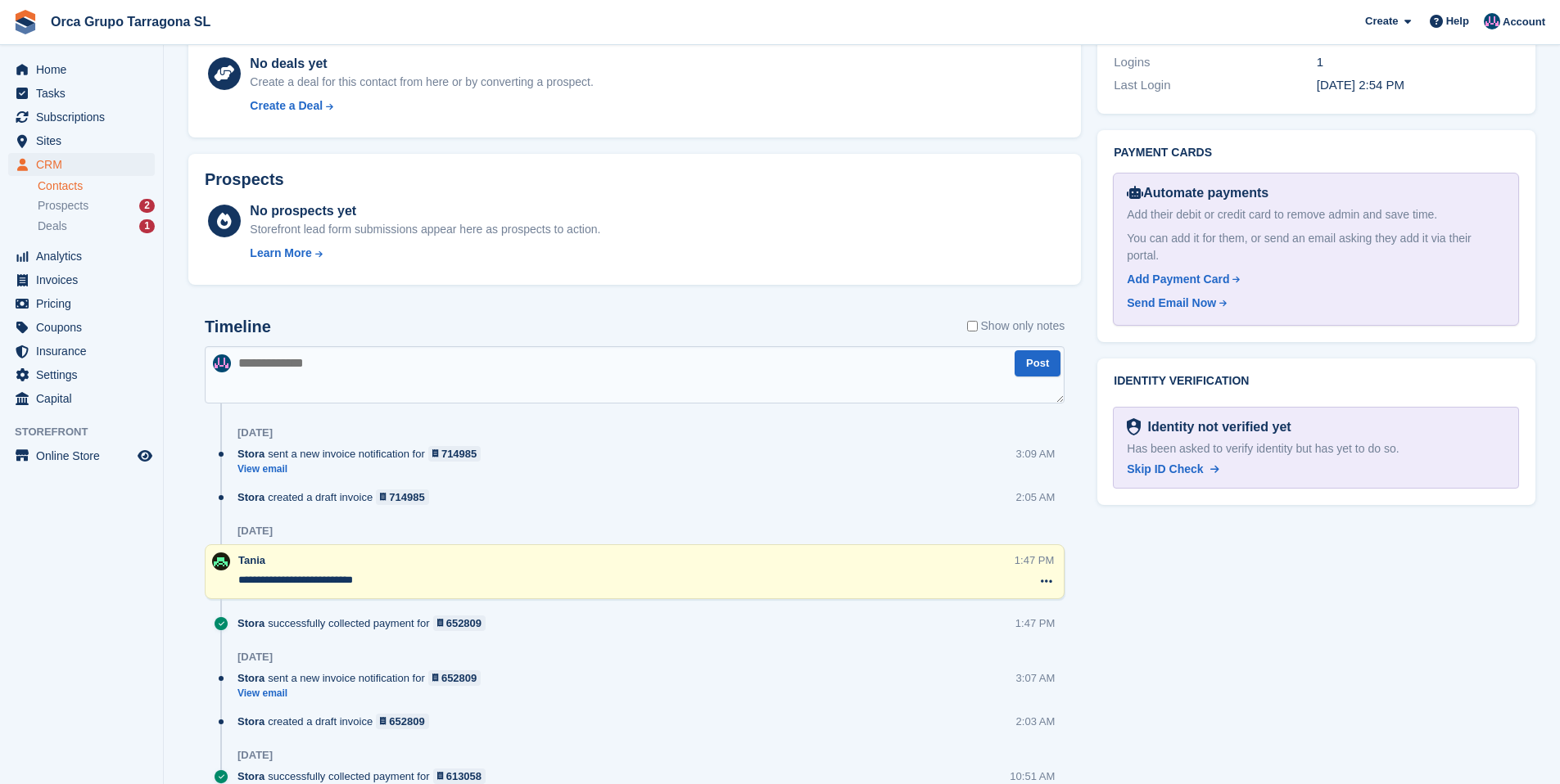
scroll to position [472, 0]
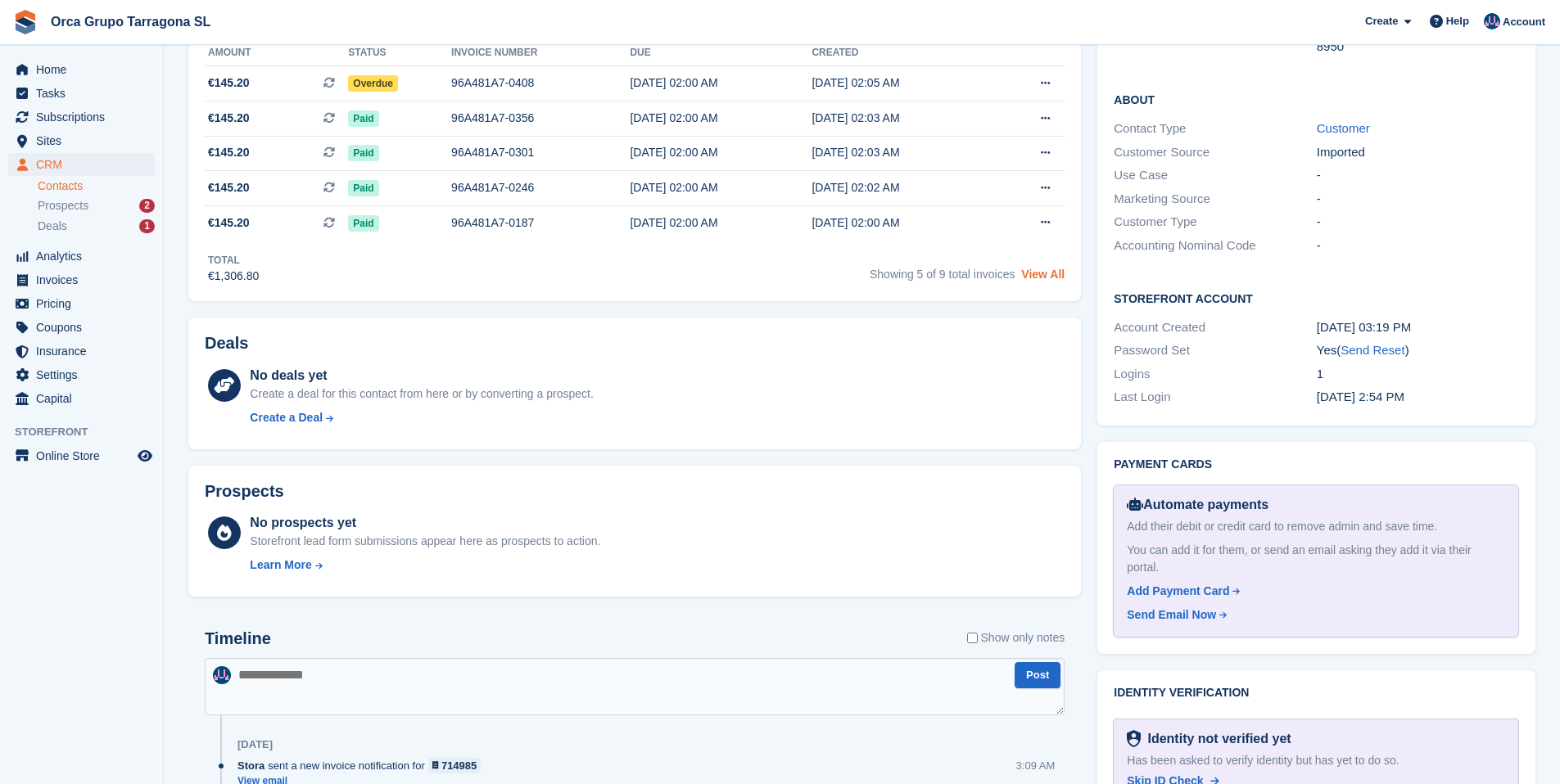
click at [1045, 281] on link "View All" at bounding box center [1042, 273] width 43 height 13
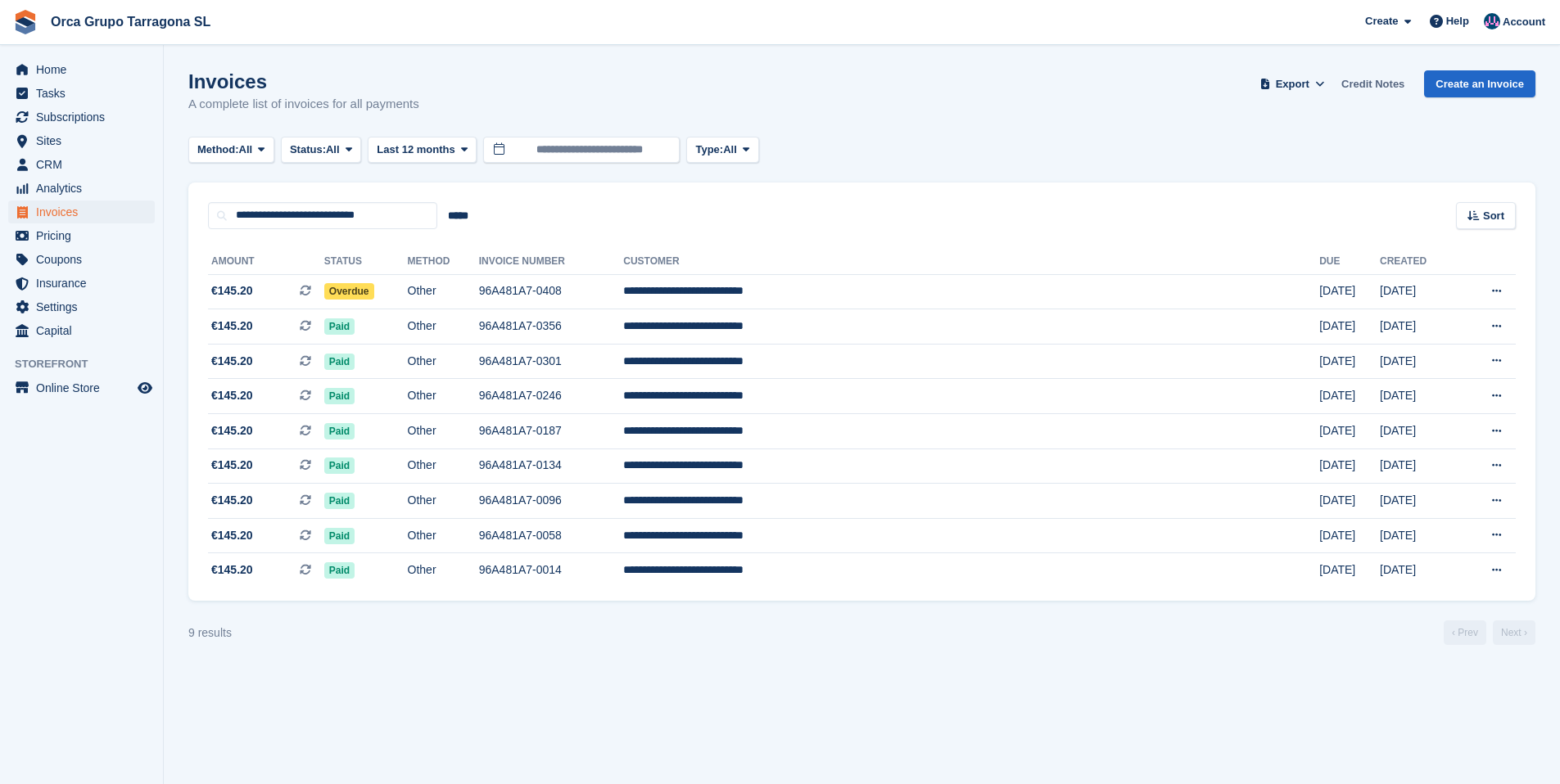
click at [1359, 83] on link "Credit Notes" at bounding box center [1372, 84] width 76 height 27
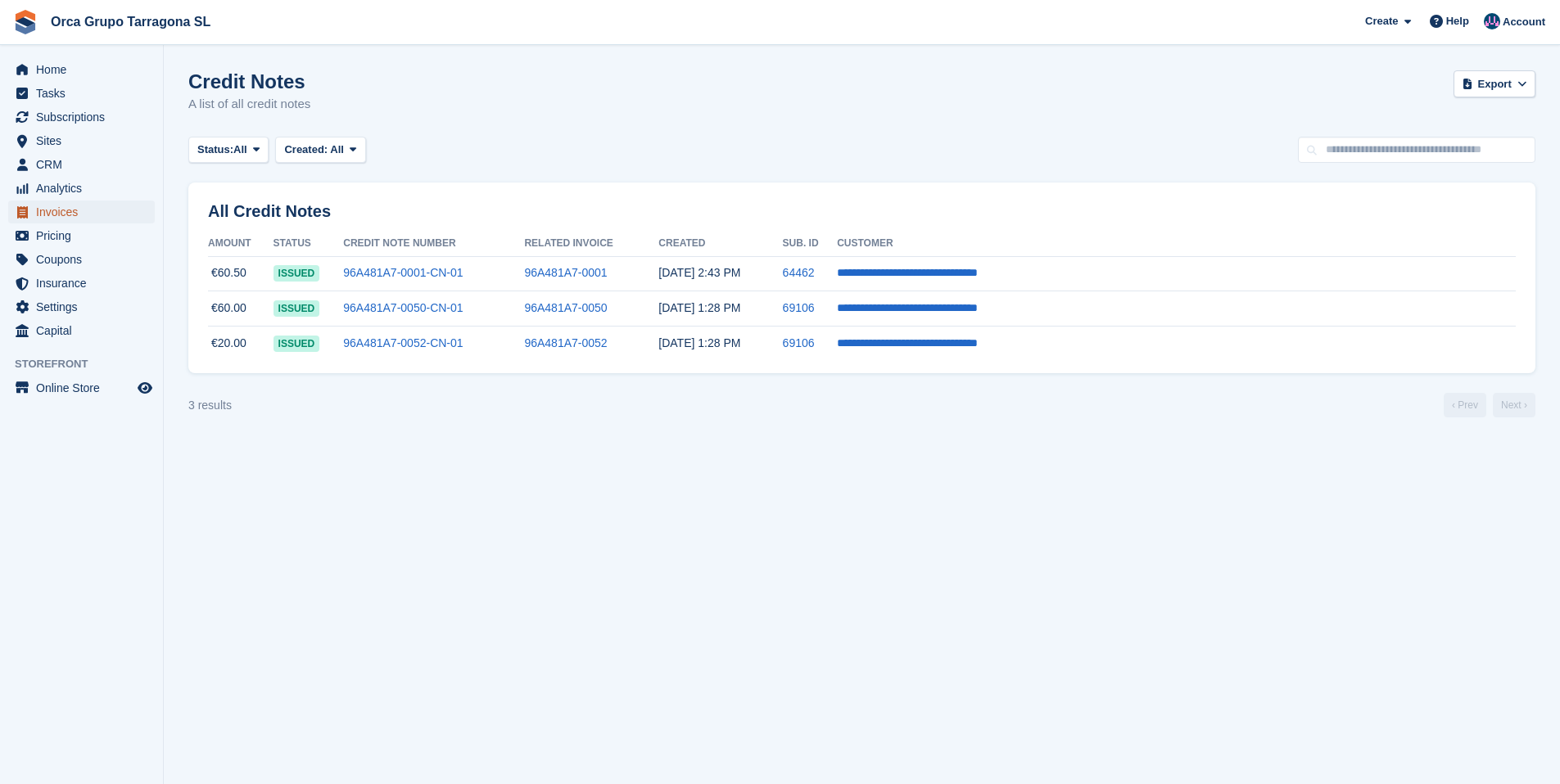
click at [58, 215] on span "Invoices" at bounding box center [84, 212] width 98 height 23
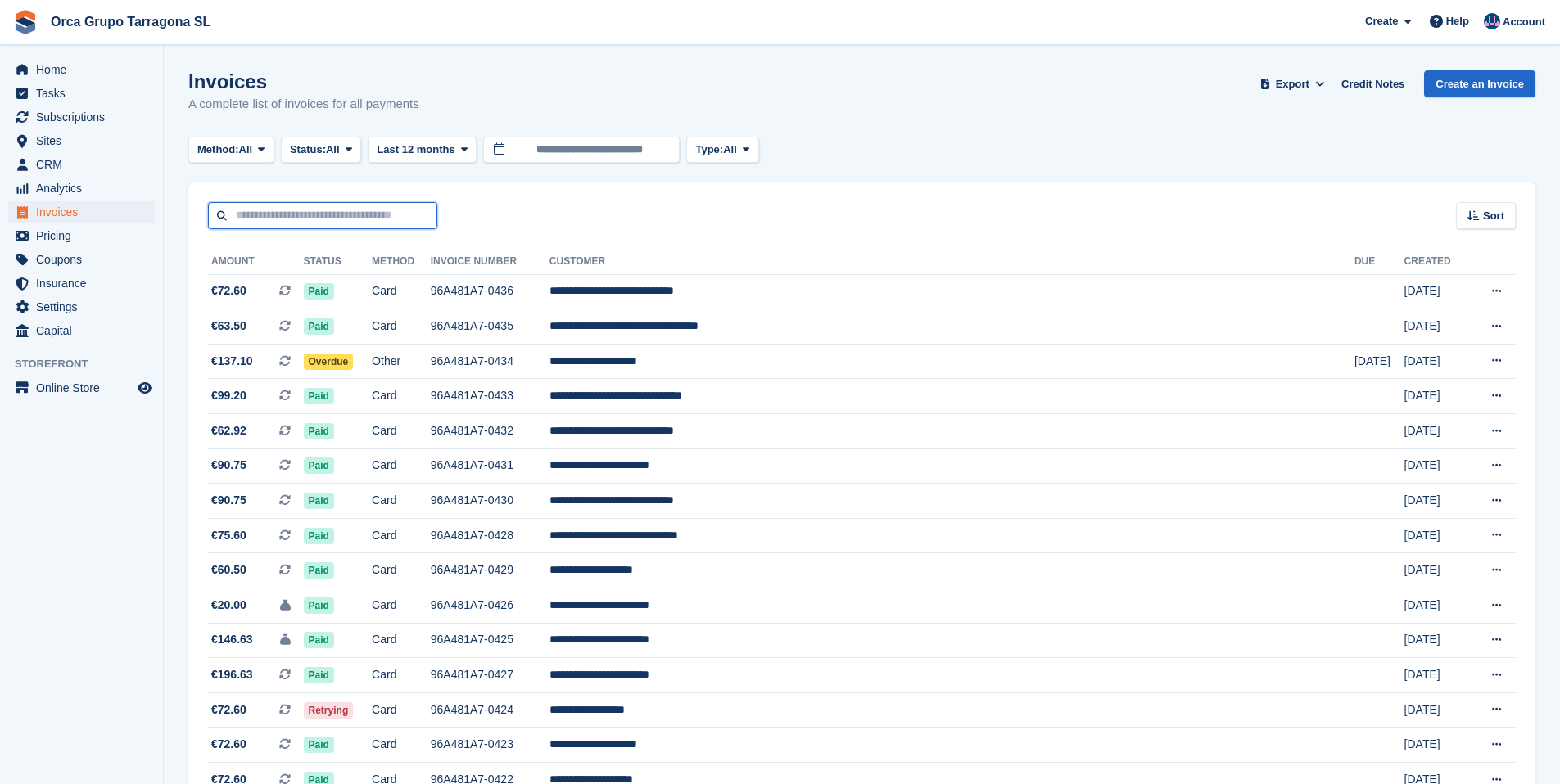
click at [368, 203] on input "text" at bounding box center [322, 215] width 229 height 27
type input "*****"
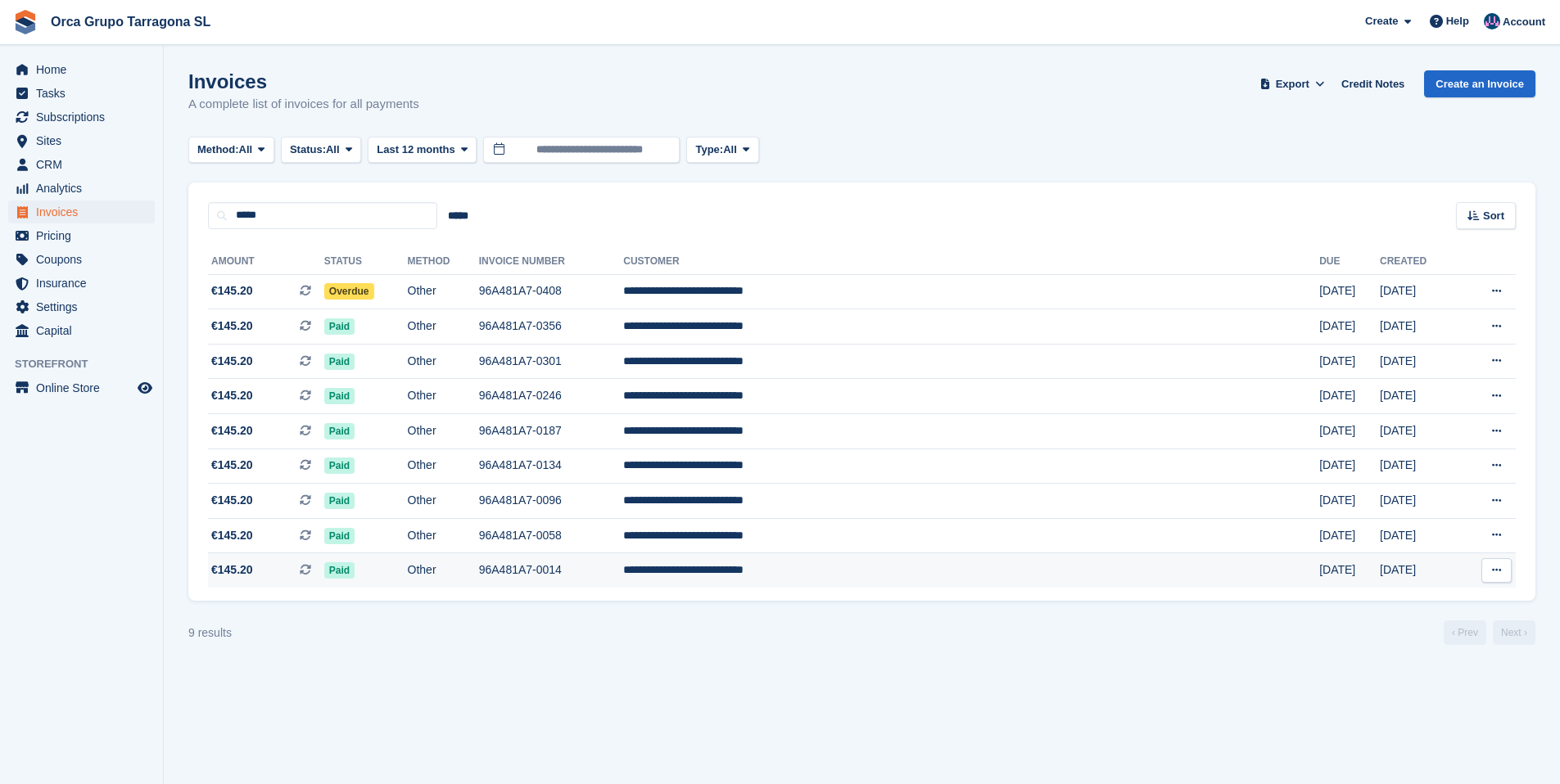
click at [844, 581] on td "**********" at bounding box center [971, 570] width 696 height 34
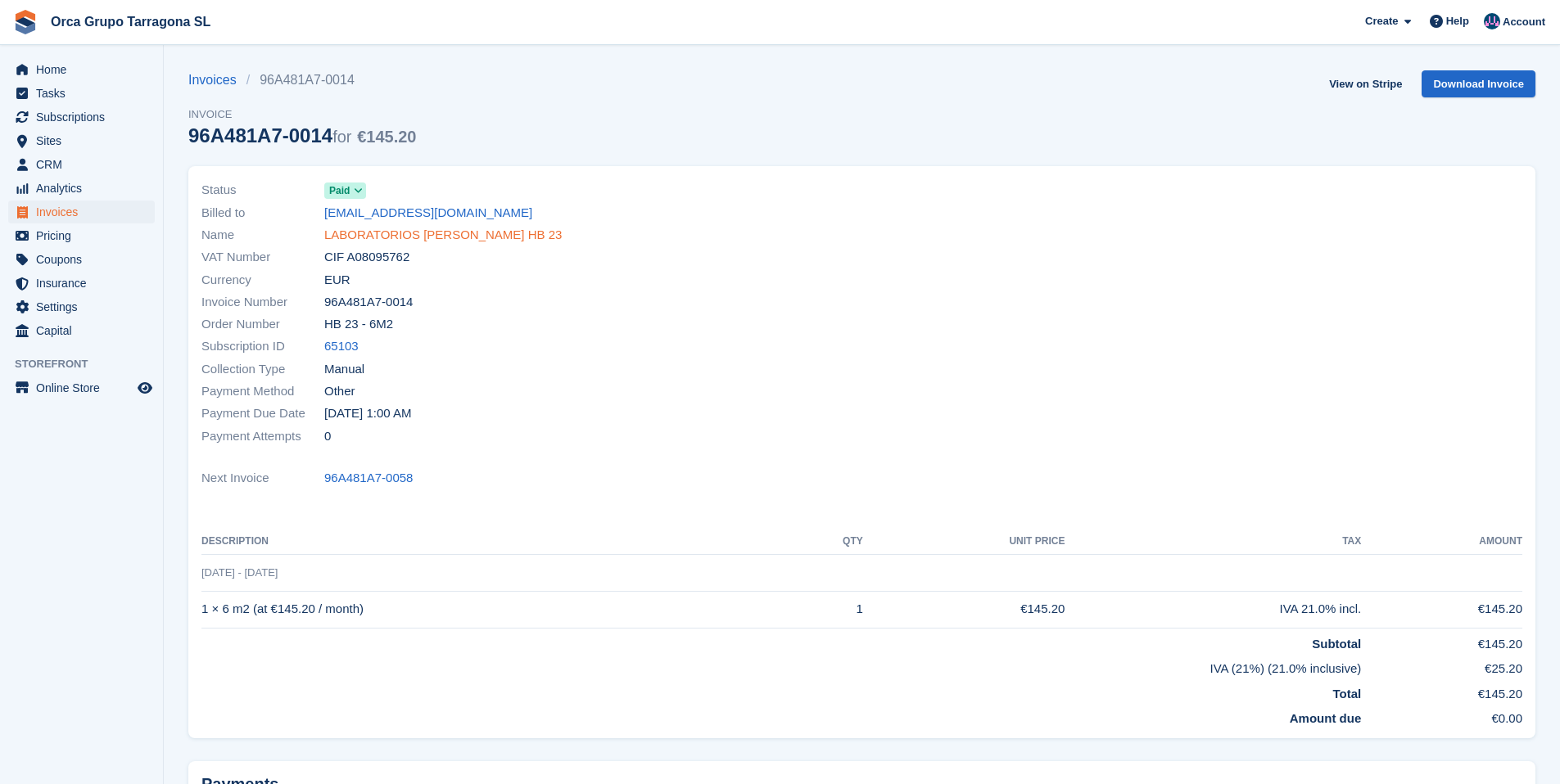
click at [468, 238] on link "LABORATORIOS [PERSON_NAME] HB 23" at bounding box center [443, 235] width 238 height 19
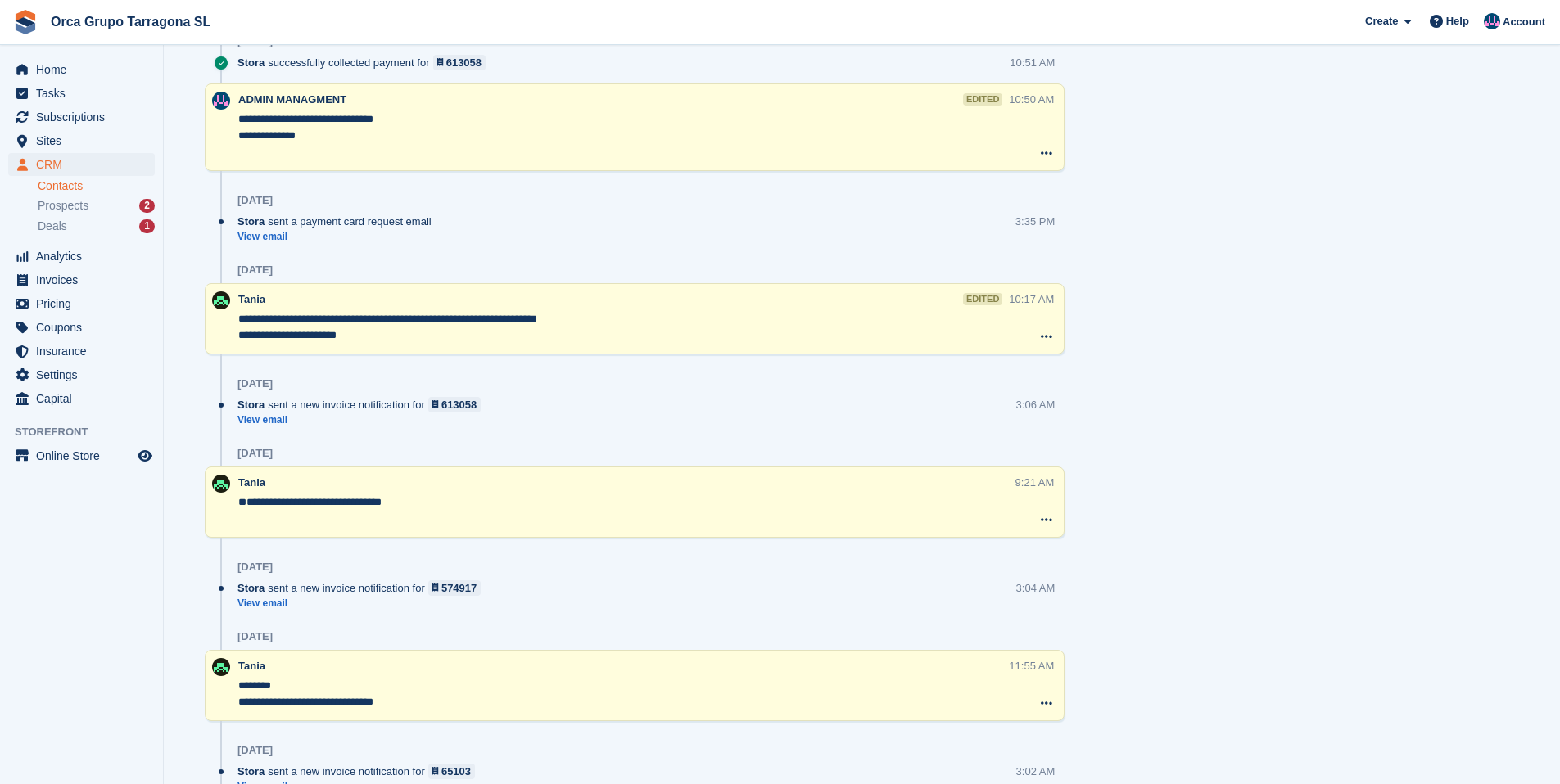
scroll to position [1496, 0]
click at [278, 428] on link "View email" at bounding box center [363, 421] width 251 height 14
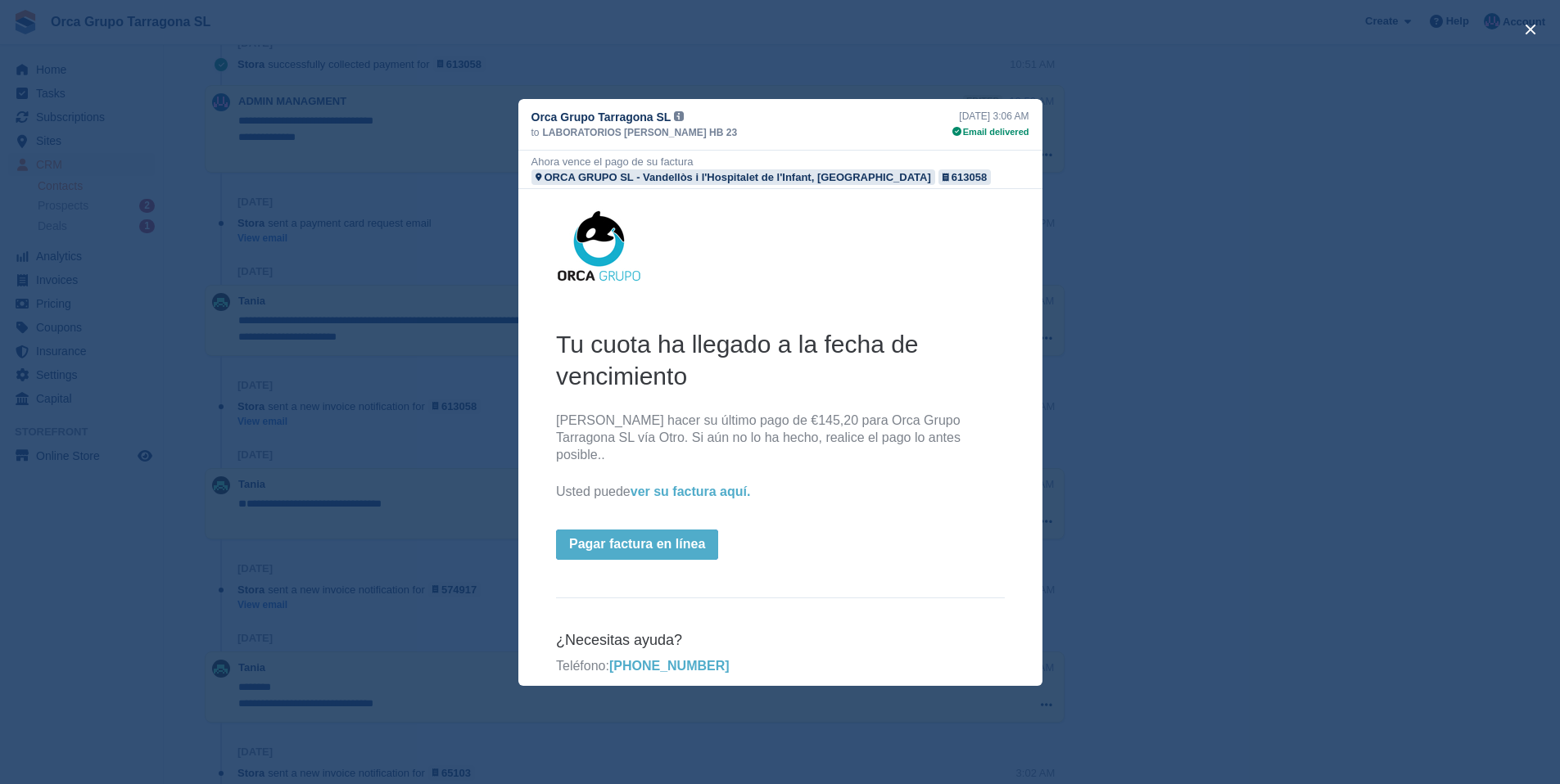
scroll to position [0, 0]
click at [1529, 30] on button "close" at bounding box center [1530, 29] width 26 height 26
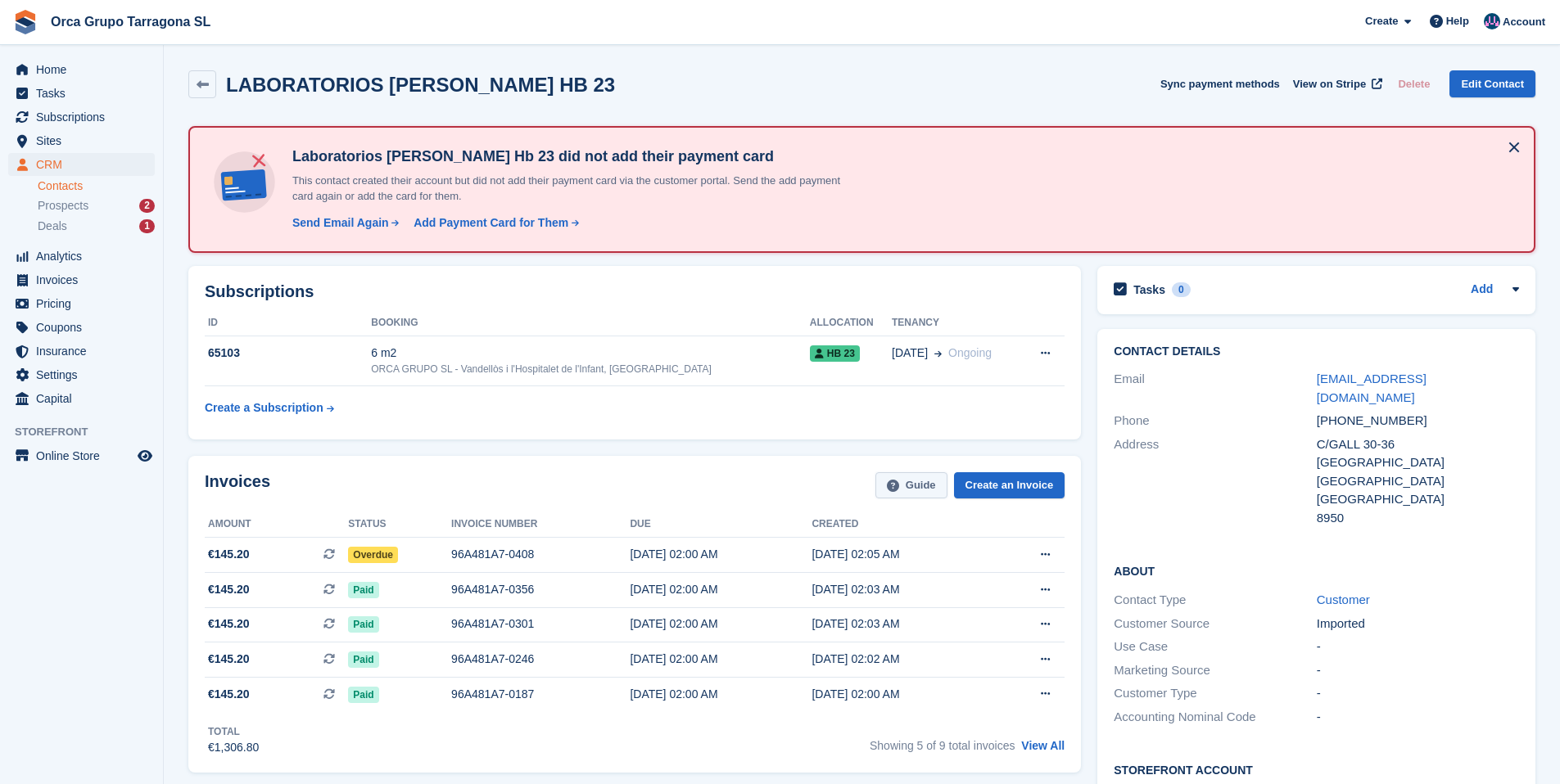
click at [925, 491] on link "Guide" at bounding box center [911, 486] width 72 height 27
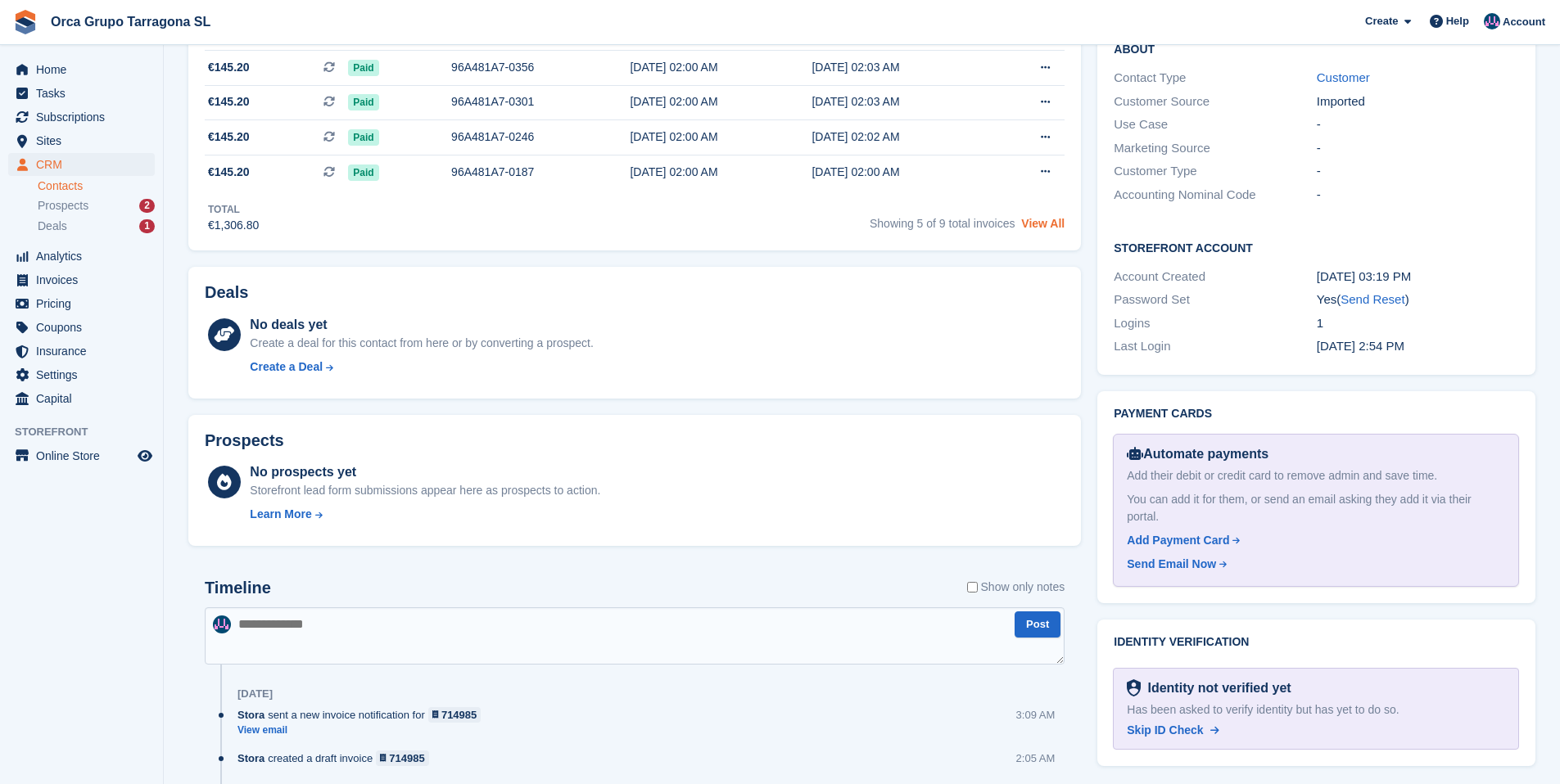
click at [1041, 227] on link "View All" at bounding box center [1042, 223] width 43 height 13
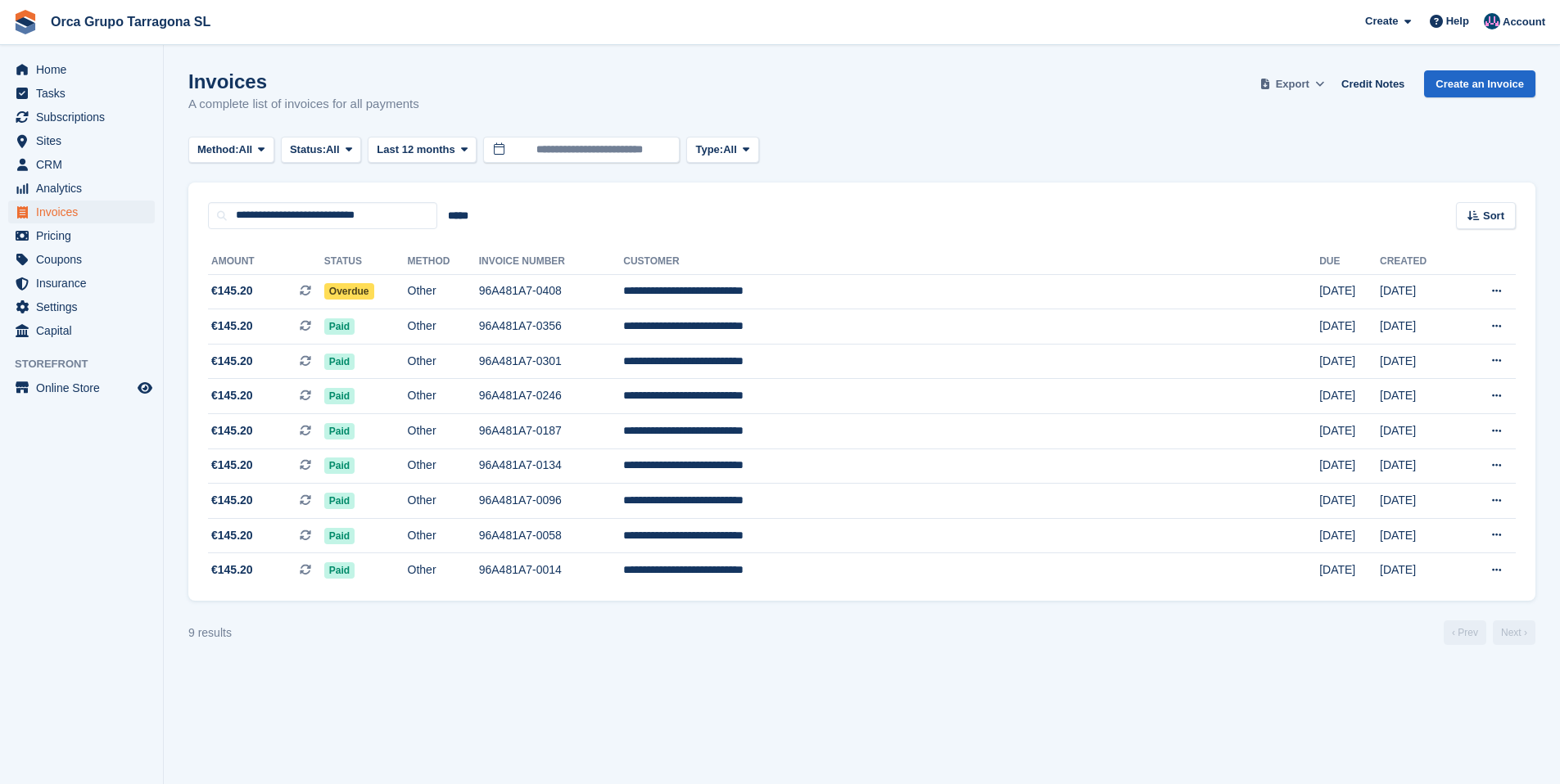
click at [1285, 84] on span "Export" at bounding box center [1292, 83] width 33 height 16
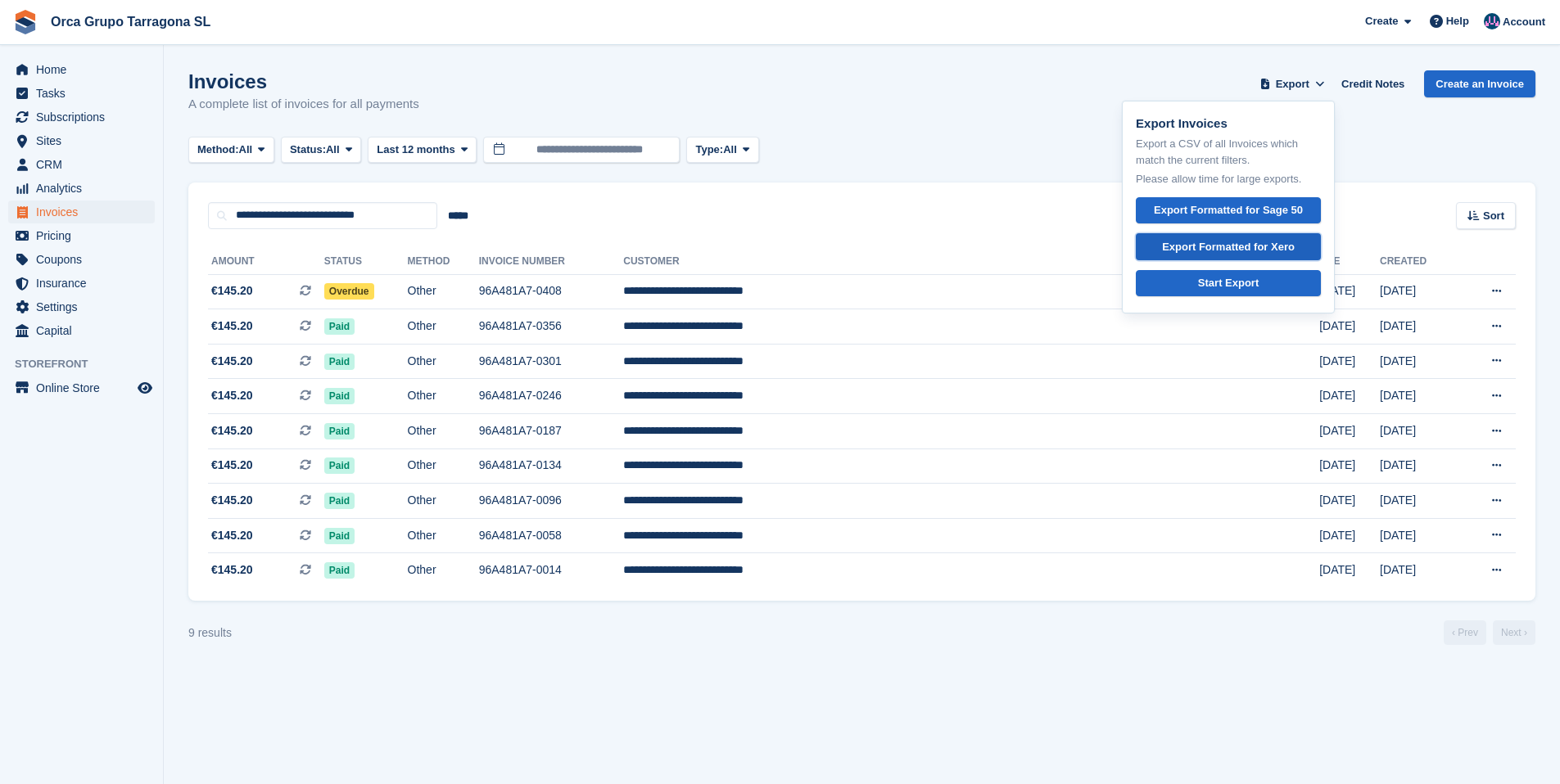
click at [1210, 245] on div "Export Formatted for Xero" at bounding box center [1228, 247] width 133 height 16
click at [1242, 286] on div "Start Export" at bounding box center [1228, 283] width 60 height 16
drag, startPoint x: 945, startPoint y: 117, endPoint x: 920, endPoint y: 119, distance: 25.1
click at [944, 117] on div "Invoices A complete list of invoices for all payments Export Export Invoices Ex…" at bounding box center [862, 102] width 1347 height 63
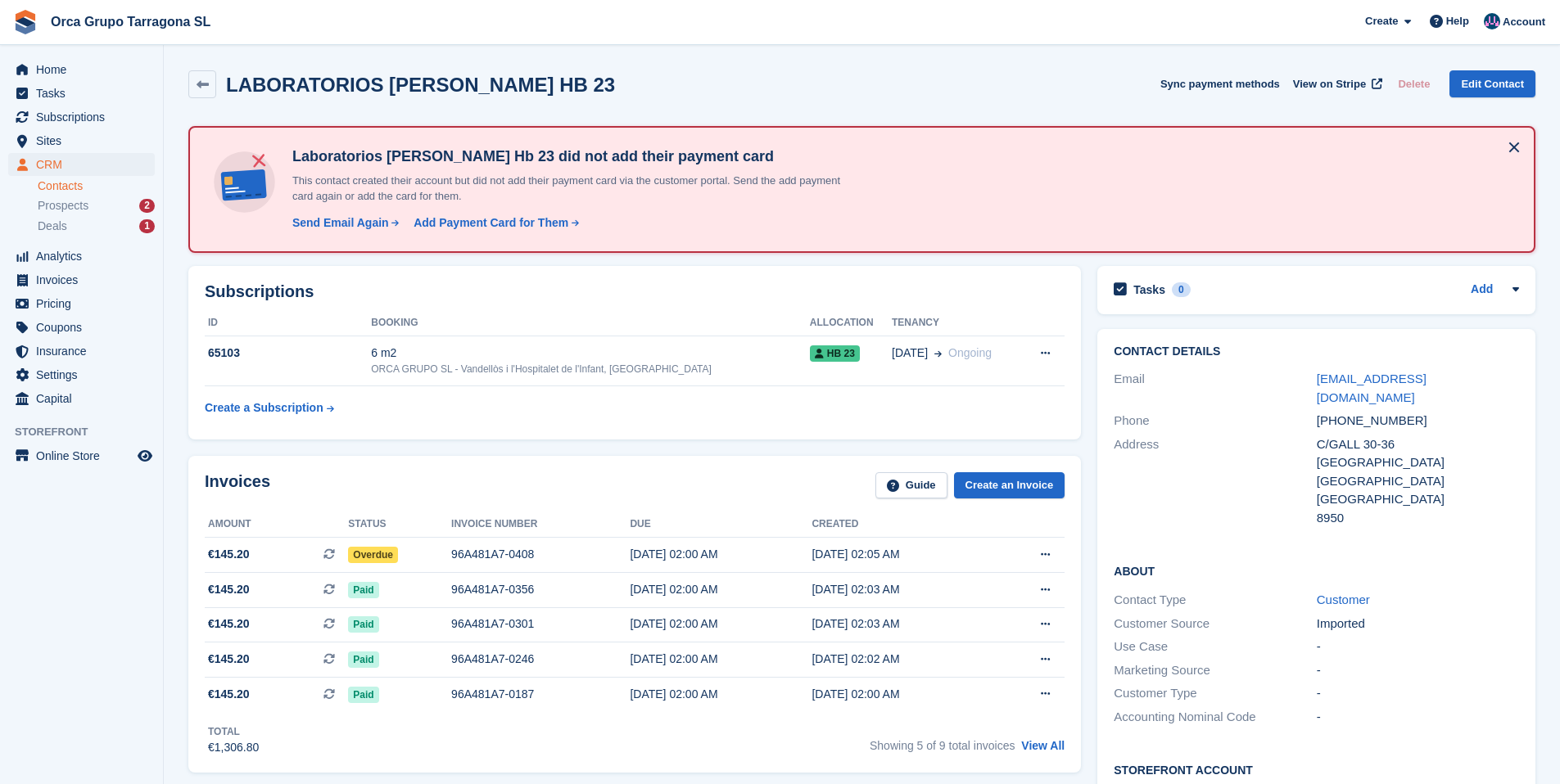
drag, startPoint x: 927, startPoint y: 554, endPoint x: 185, endPoint y: 552, distance: 742.0
click at [185, 552] on div "Invoices Guide Create an Invoice Amount Status Invoice number Due Created €145.…" at bounding box center [634, 615] width 909 height 334
drag, startPoint x: 204, startPoint y: 520, endPoint x: 838, endPoint y: 530, distance: 634.1
click at [846, 531] on tr "Amount Status Invoice number Due Created" at bounding box center [634, 524] width 860 height 26
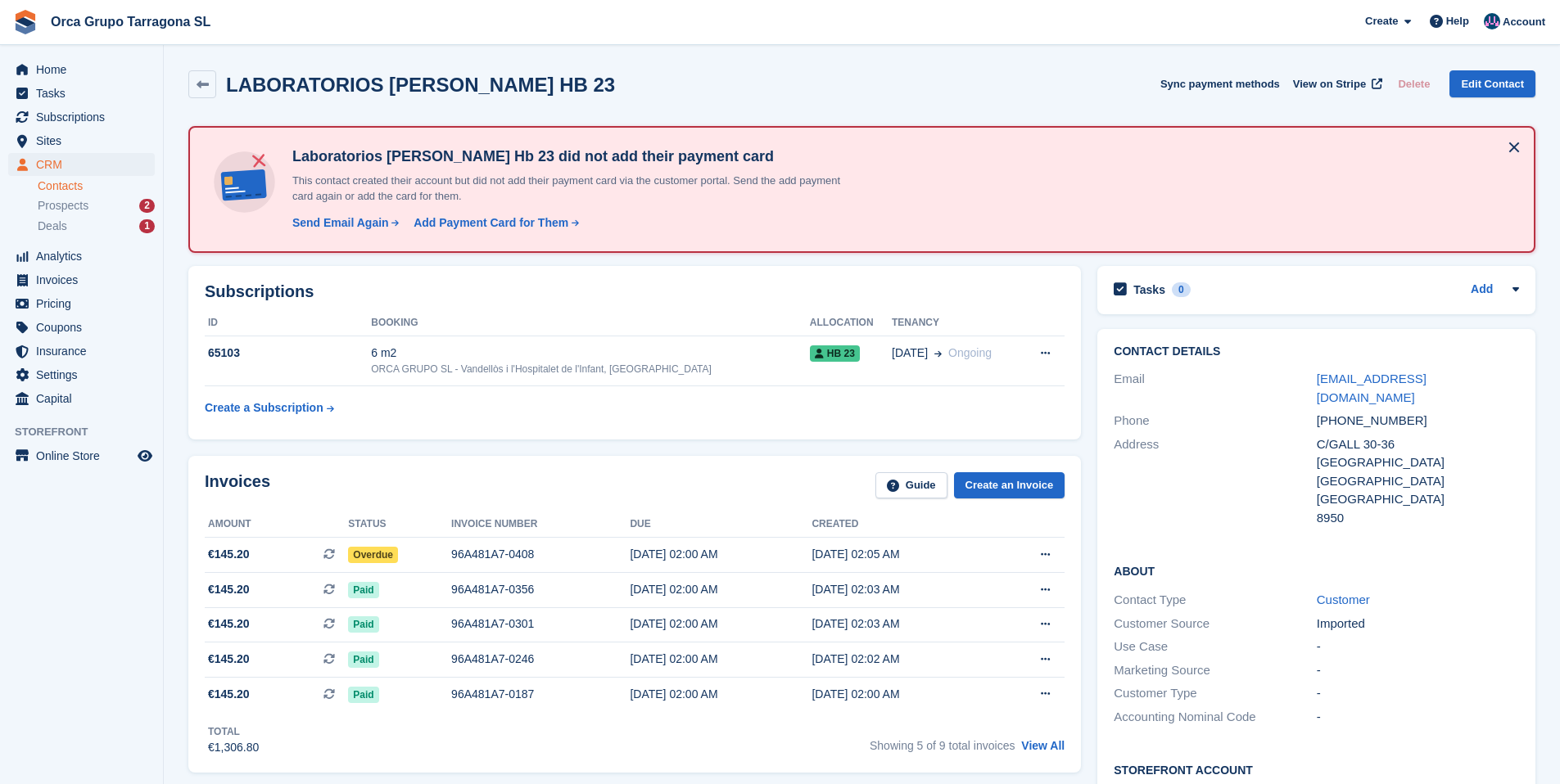
click at [204, 521] on th "Amount" at bounding box center [276, 524] width 143 height 26
drag, startPoint x: 208, startPoint y: 521, endPoint x: 910, endPoint y: 563, distance: 703.3
click at [910, 563] on table "Amount Status Invoice number Due Created €145.20 This is a recurring subscripti…" at bounding box center [634, 611] width 860 height 200
copy table "Amount Status Invoice number Due Created €145.20 This is a recurring subscripti…"
